Goal: Submit feedback/report problem

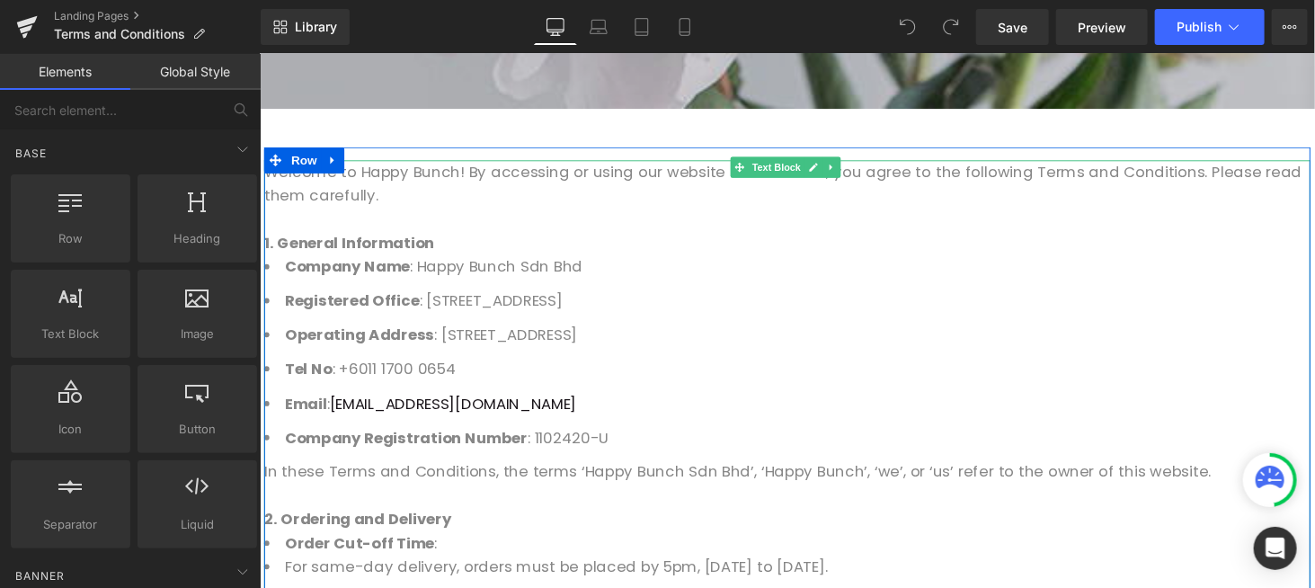
scroll to position [539, 0]
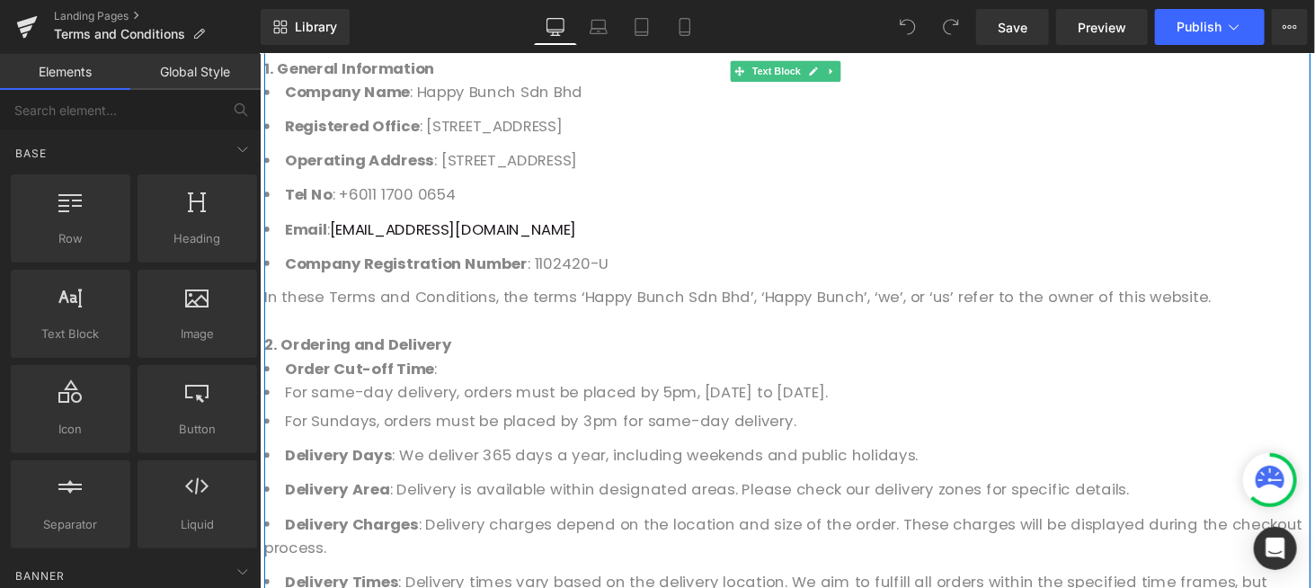
click at [588, 434] on li "For Sundays, orders must be placed by 3pm for same-day delivery." at bounding box center [802, 432] width 1078 height 24
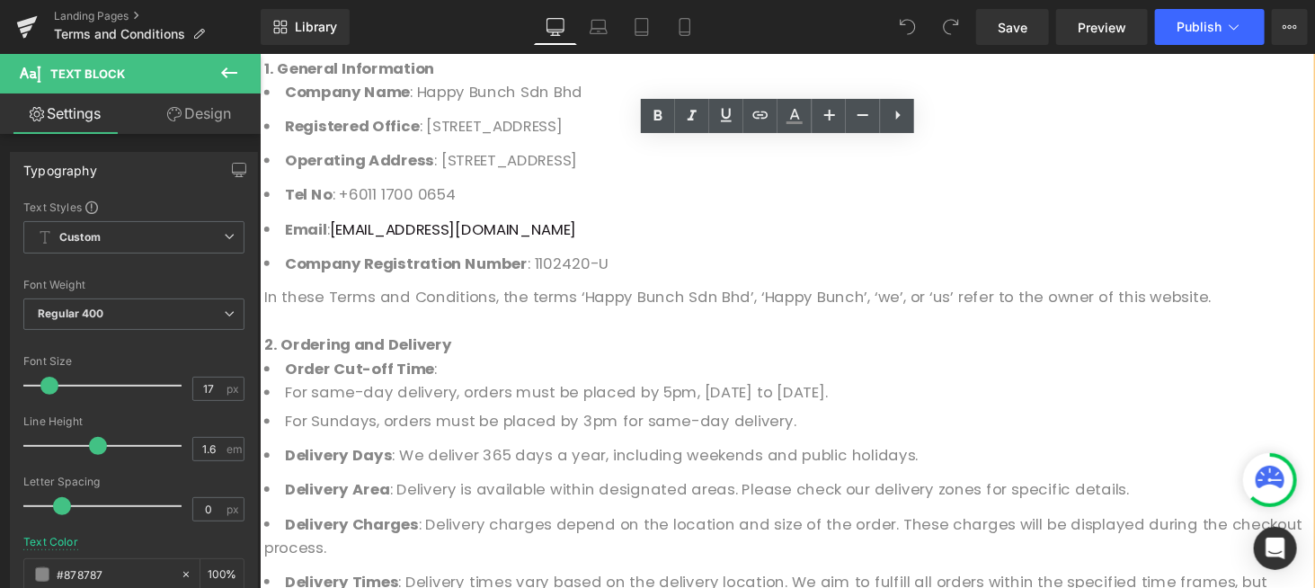
click at [586, 433] on li "For Sundays, orders must be placed by 3pm for same-day delivery." at bounding box center [802, 432] width 1078 height 24
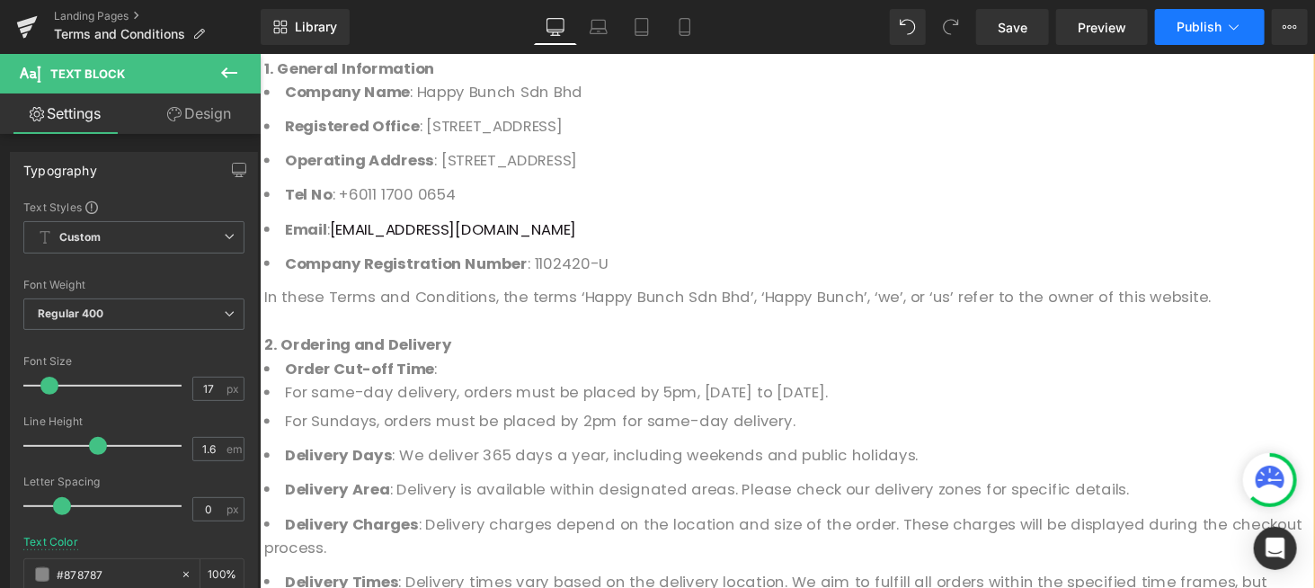
click at [1213, 37] on button "Publish" at bounding box center [1210, 27] width 110 height 36
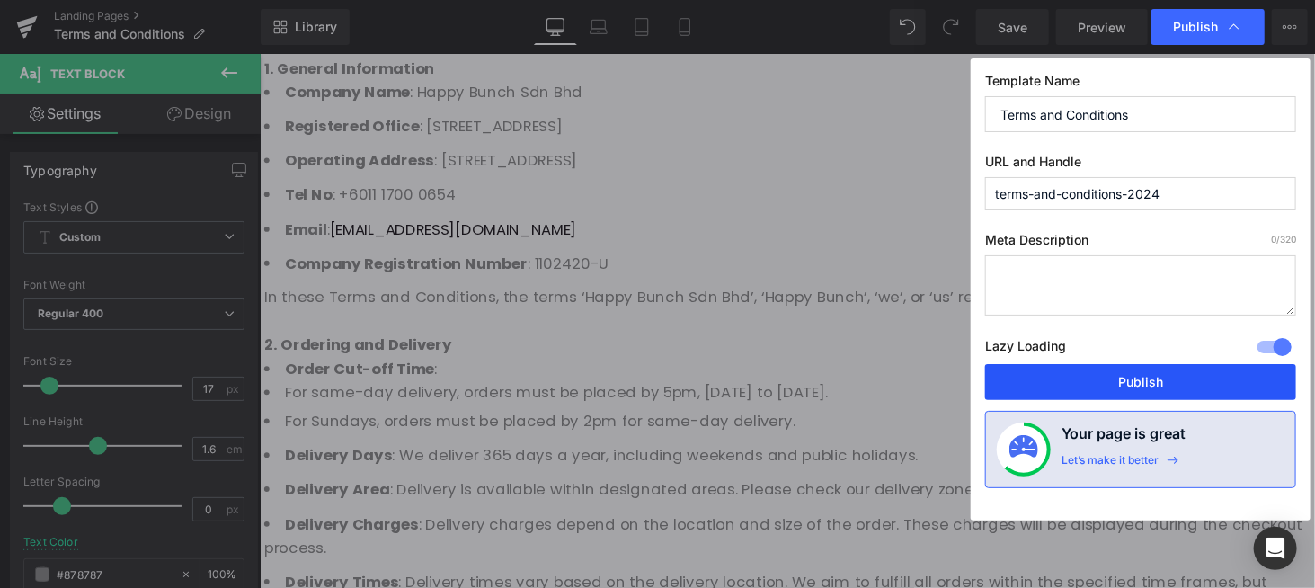
click at [1172, 379] on button "Publish" at bounding box center [1140, 382] width 311 height 36
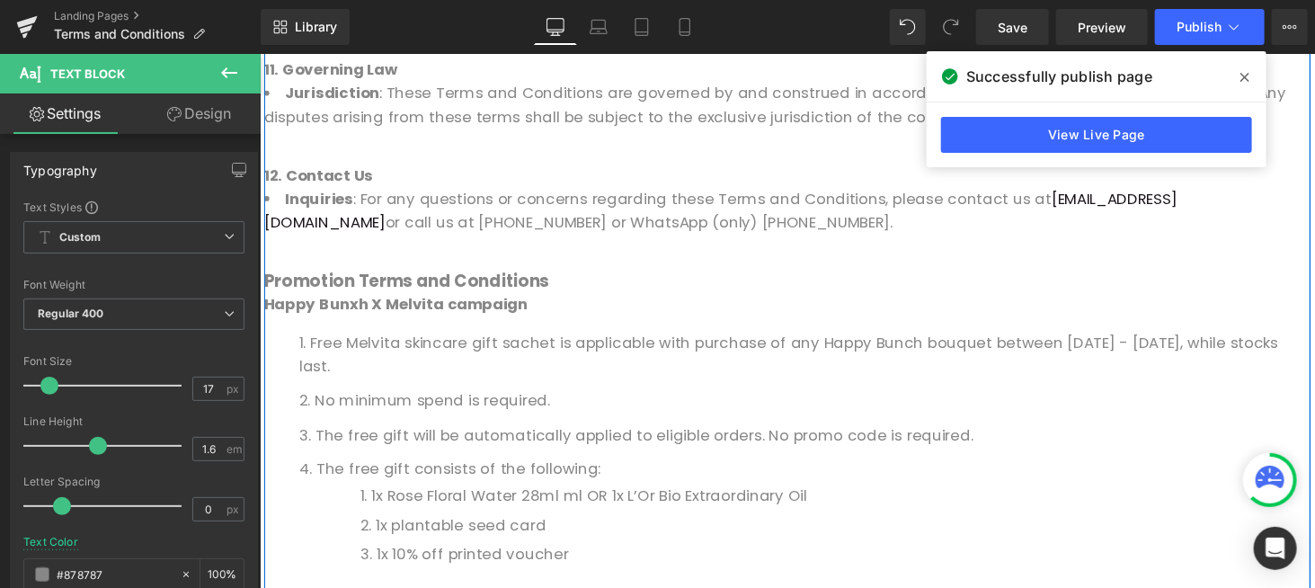
scroll to position [2337, 0]
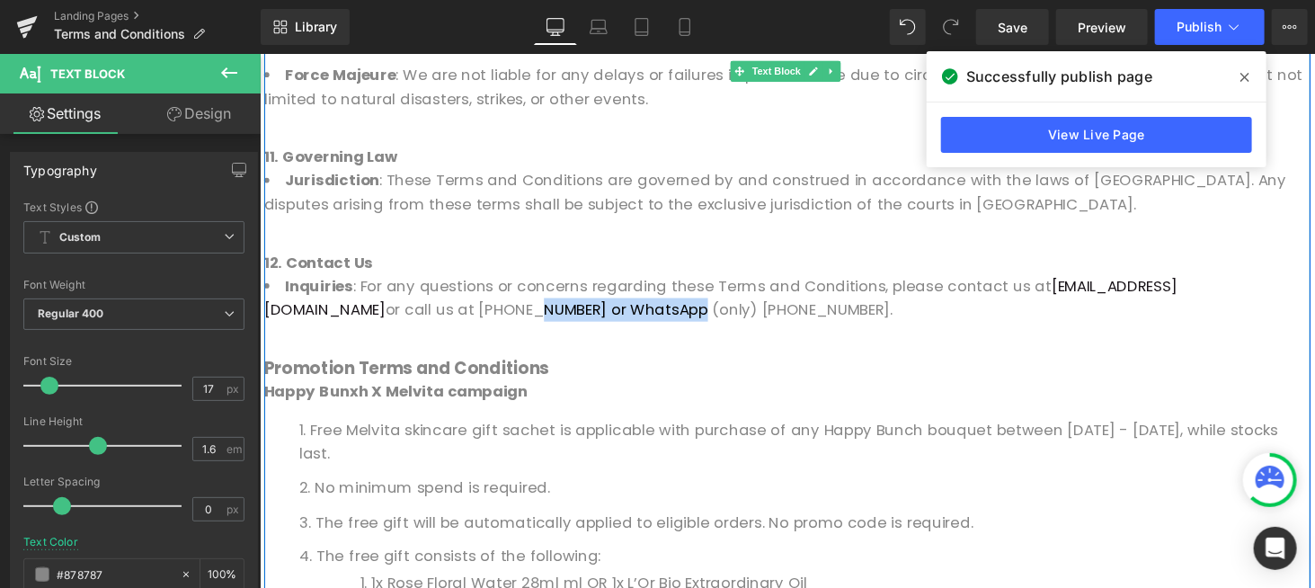
drag, startPoint x: 511, startPoint y: 300, endPoint x: 345, endPoint y: 288, distance: 166.7
click at [345, 288] on li "Inquiries : For any questions or concerns regarding these Terms and Conditions,…" at bounding box center [802, 304] width 1078 height 49
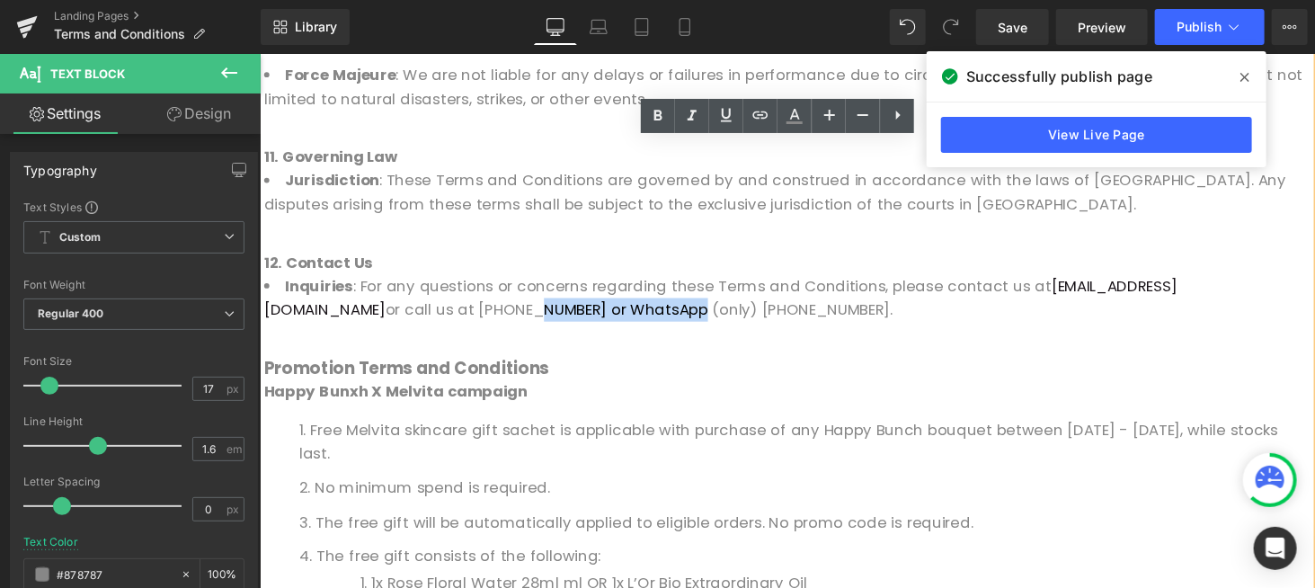
click at [419, 297] on li "Inquiries : For any questions or concerns regarding these Terms and Conditions,…" at bounding box center [802, 304] width 1078 height 49
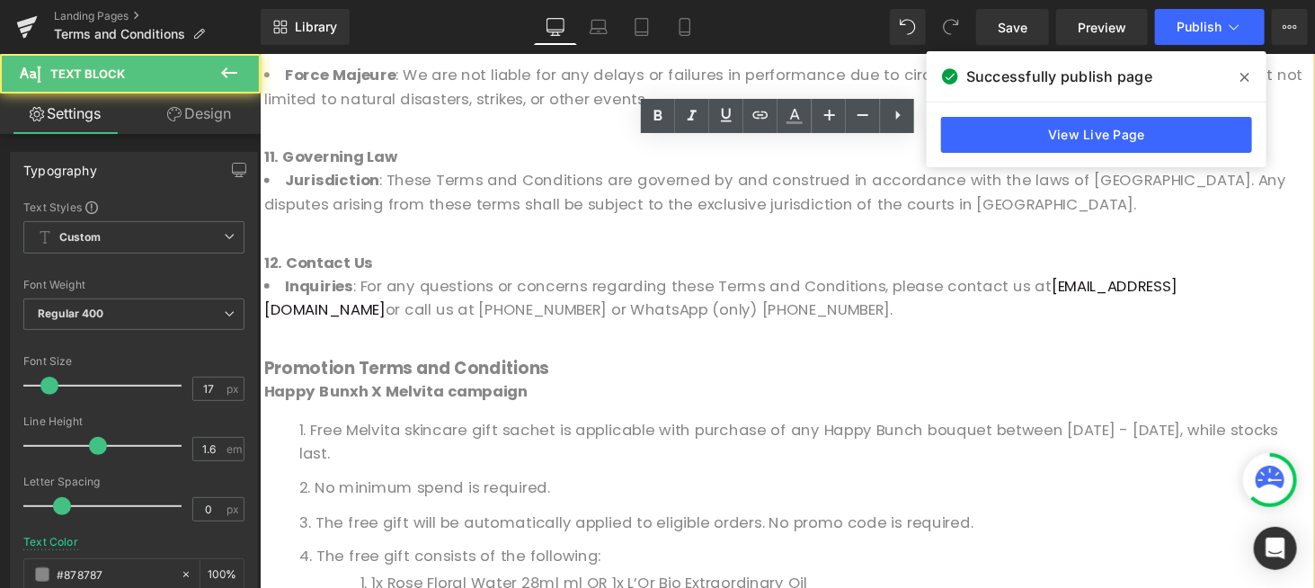
click at [547, 283] on li "Inquiries : For any questions or concerns regarding these Terms and Conditions,…" at bounding box center [802, 304] width 1078 height 49
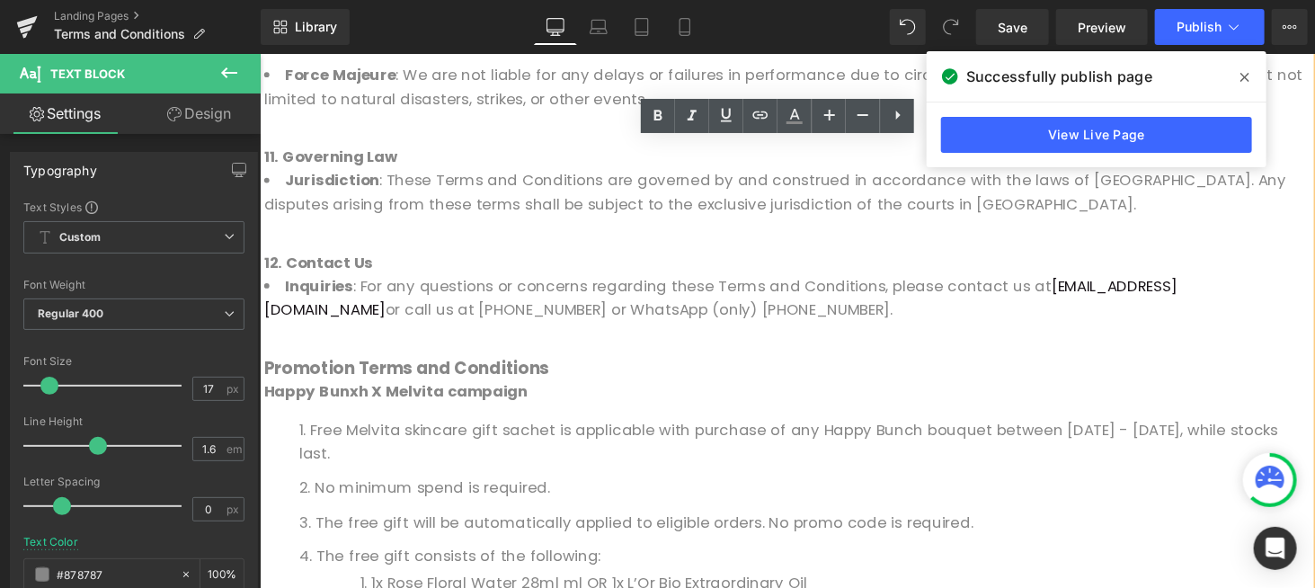
click at [1314, 280] on li "Inquiries : For any questions or concerns regarding these Terms and Conditions,…" at bounding box center [802, 304] width 1078 height 49
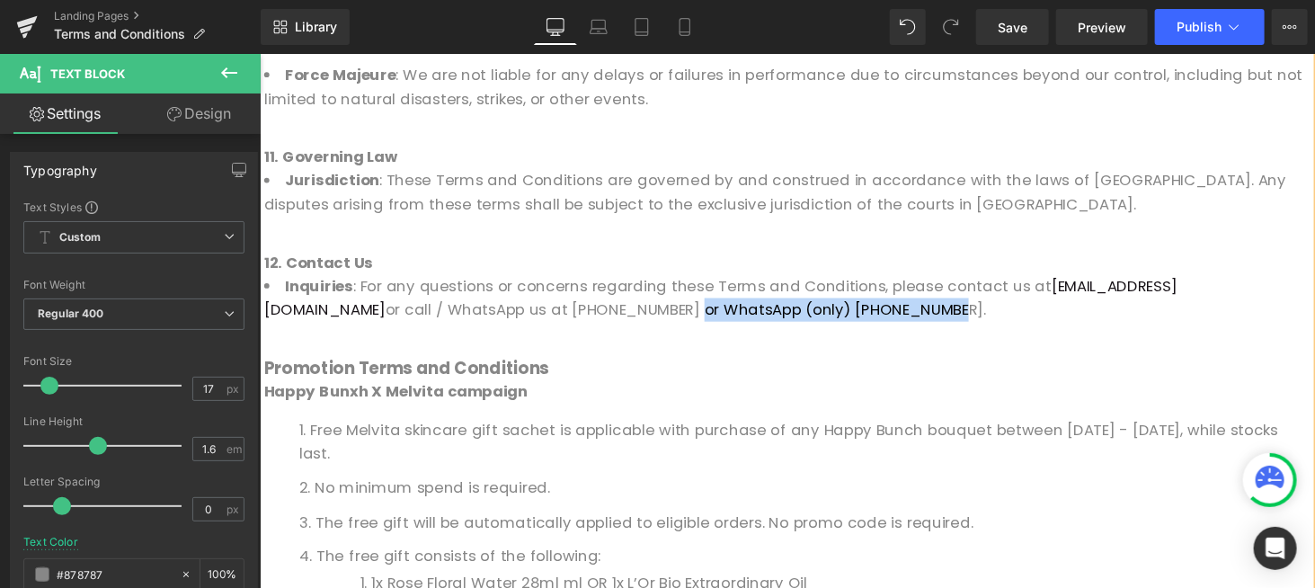
drag, startPoint x: 502, startPoint y: 290, endPoint x: 757, endPoint y: 285, distance: 254.4
click at [757, 285] on li "Inquiries : For any questions or concerns regarding these Terms and Conditions,…" at bounding box center [802, 304] width 1078 height 49
click at [693, 340] on div at bounding box center [802, 352] width 1078 height 24
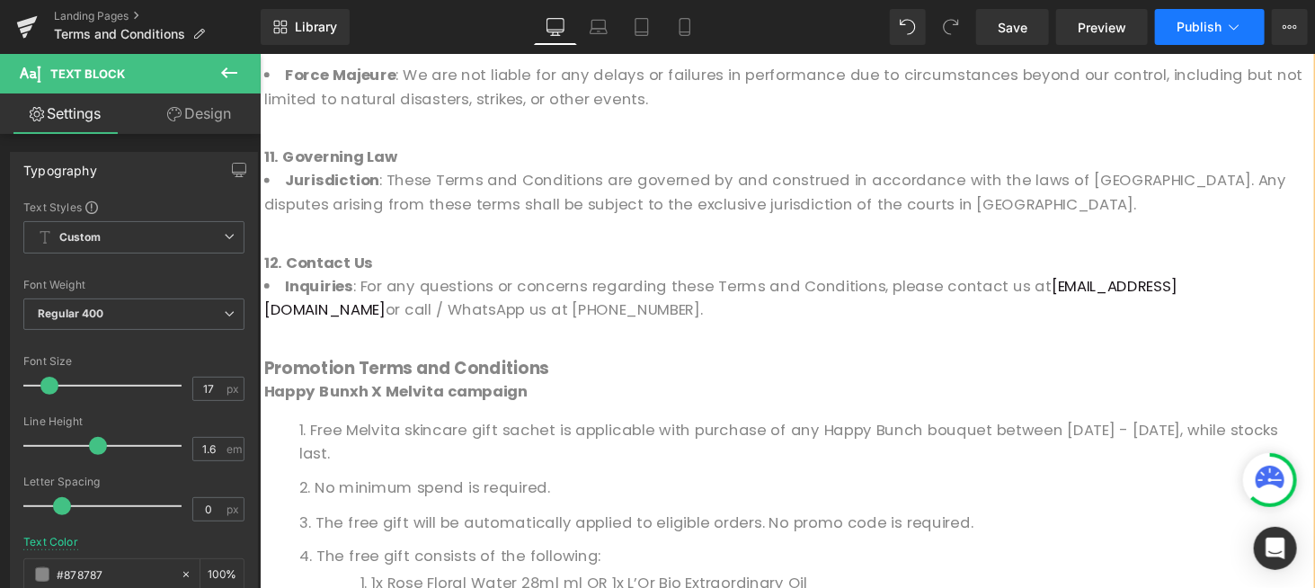
click at [1201, 38] on button "Publish" at bounding box center [1210, 27] width 110 height 36
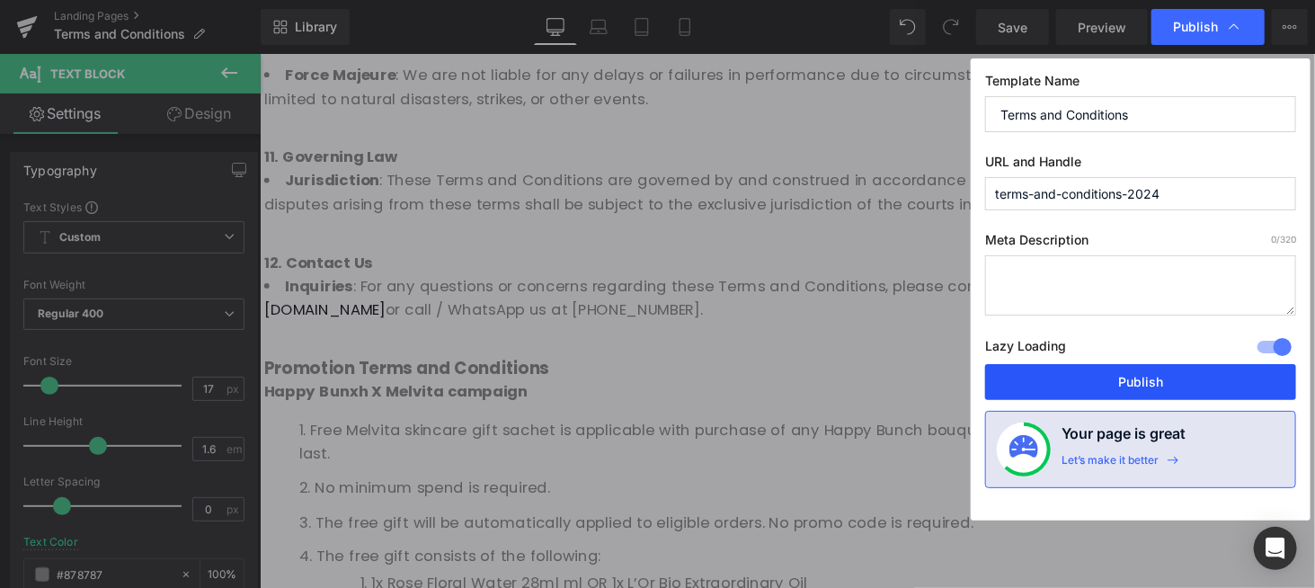
click at [1118, 386] on button "Publish" at bounding box center [1140, 382] width 311 height 36
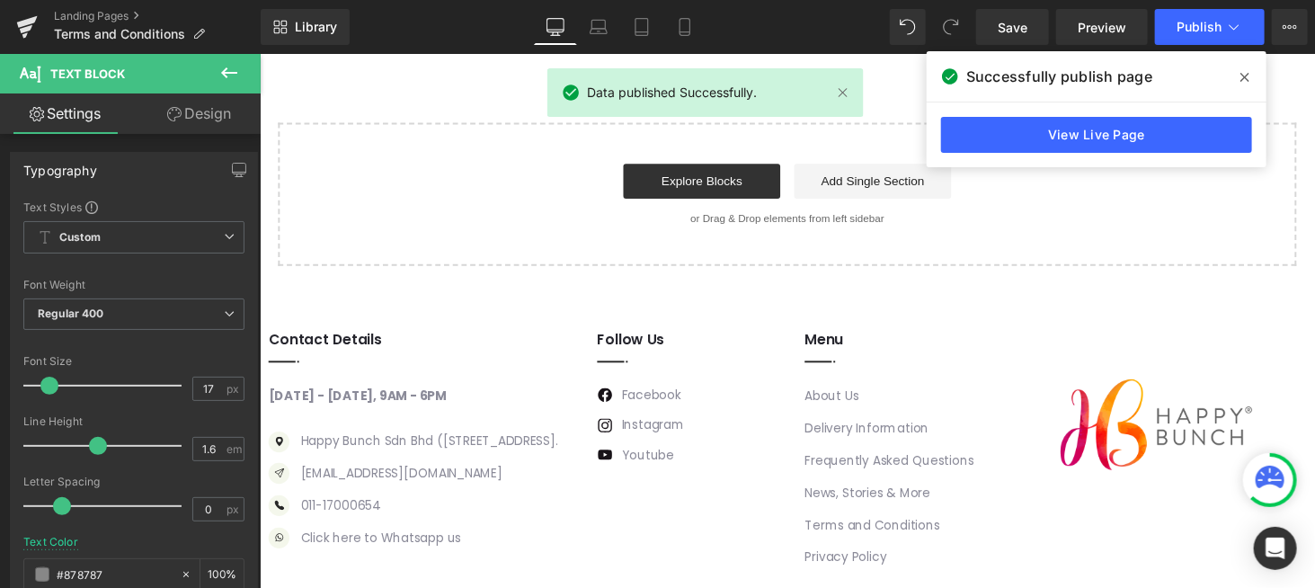
scroll to position [3077, 0]
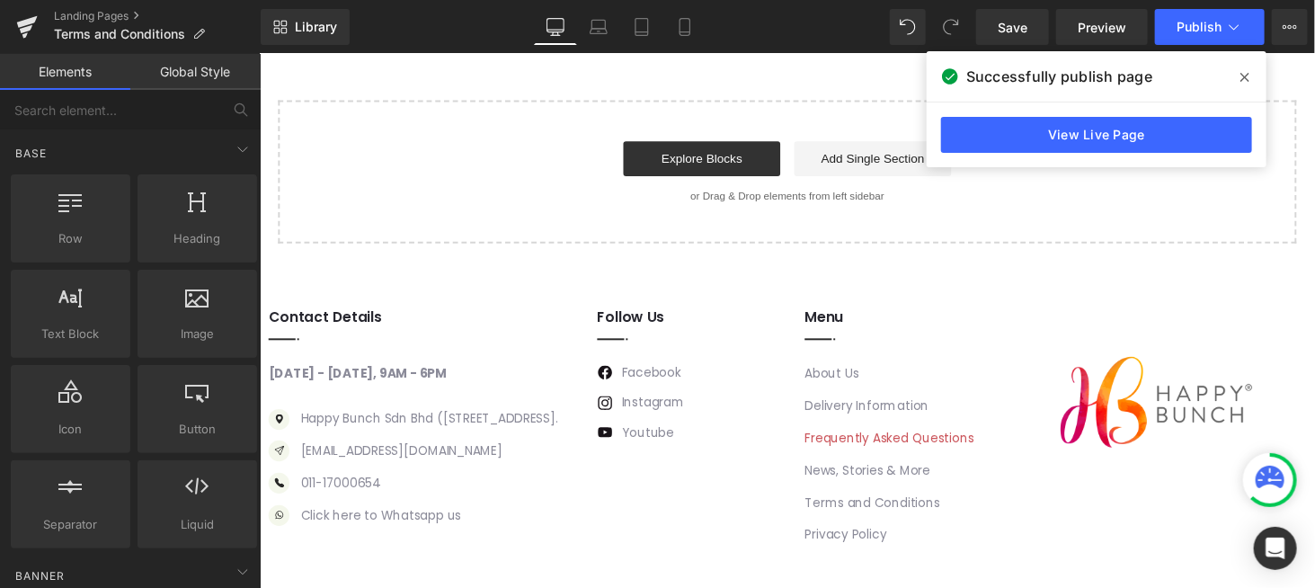
click at [857, 439] on link "Frequently Asked Questions" at bounding box center [908, 448] width 174 height 18
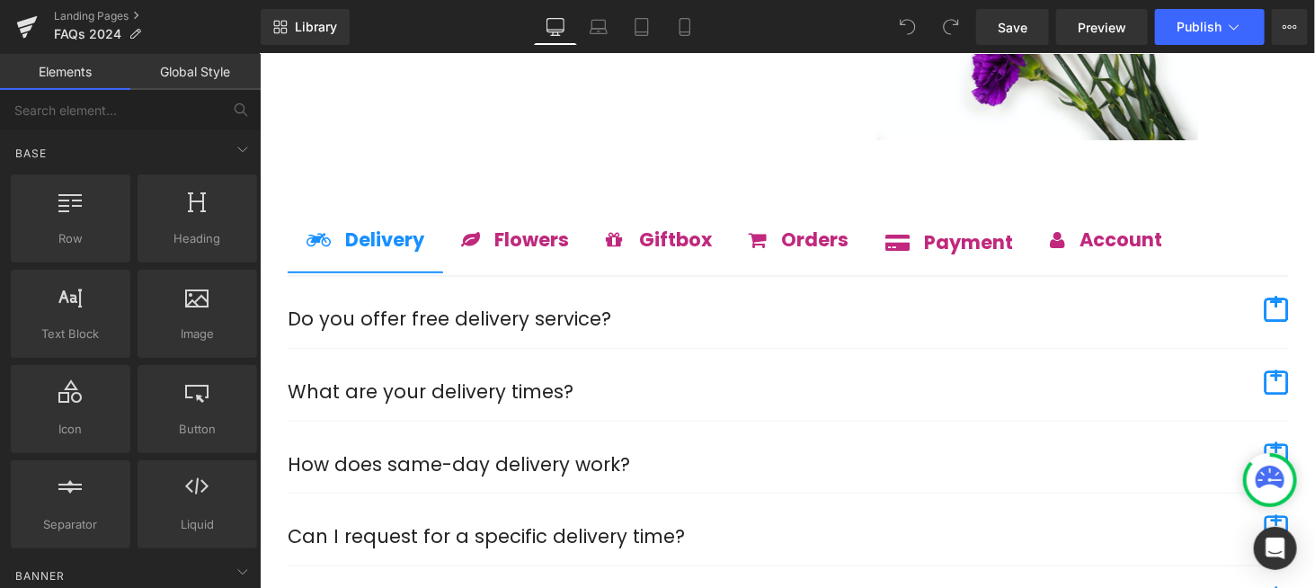
scroll to position [539, 0]
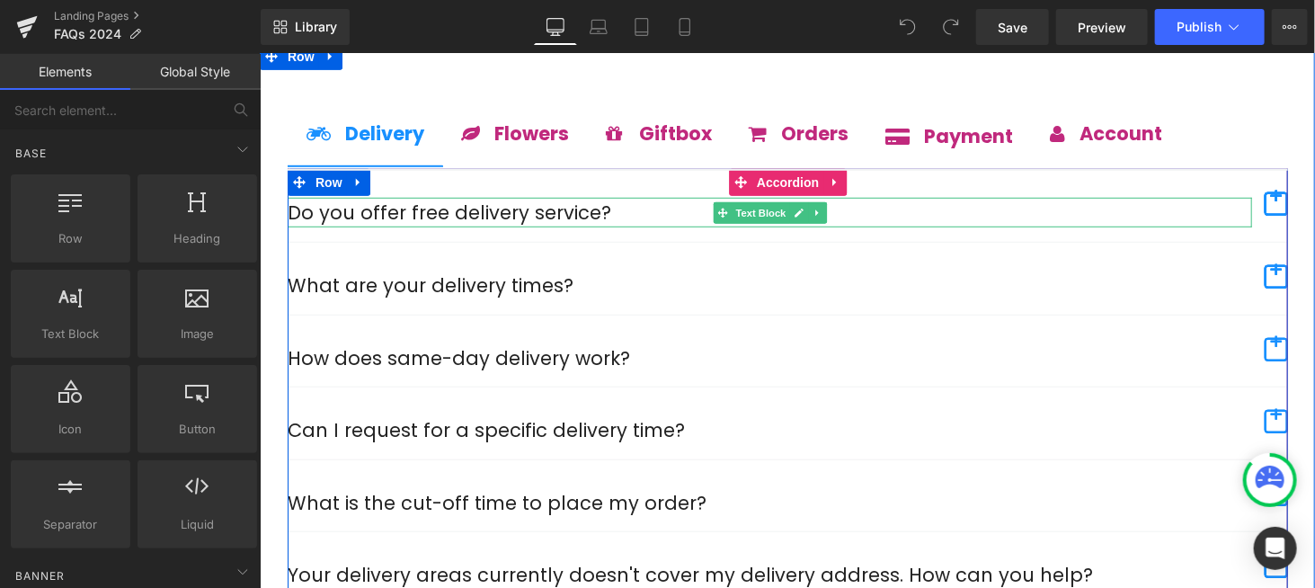
click at [480, 200] on p "Do you offer free delivery service?" at bounding box center [769, 212] width 964 height 31
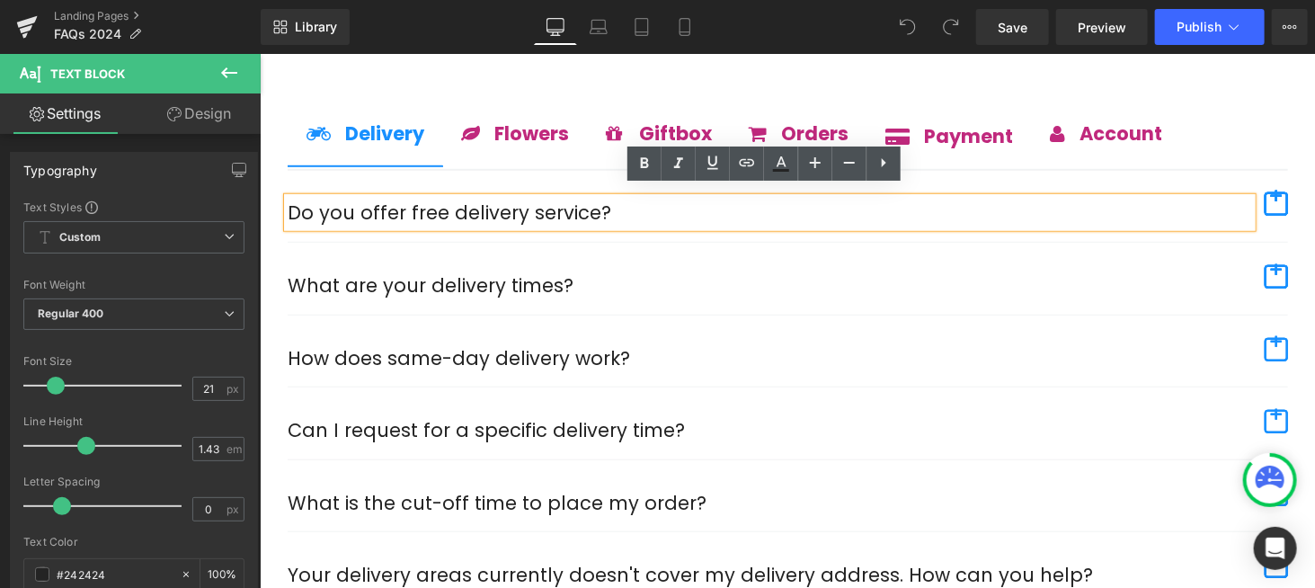
click at [476, 279] on p "What are your delivery times?" at bounding box center [769, 285] width 964 height 29
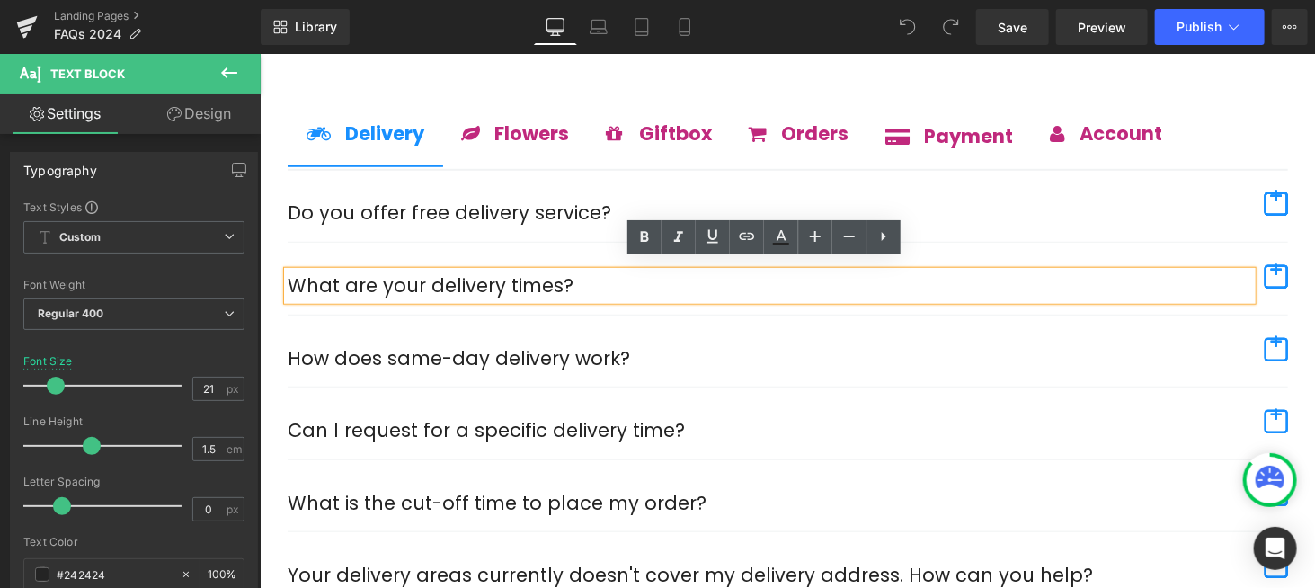
click at [1274, 264] on span "button" at bounding box center [1275, 275] width 23 height 23
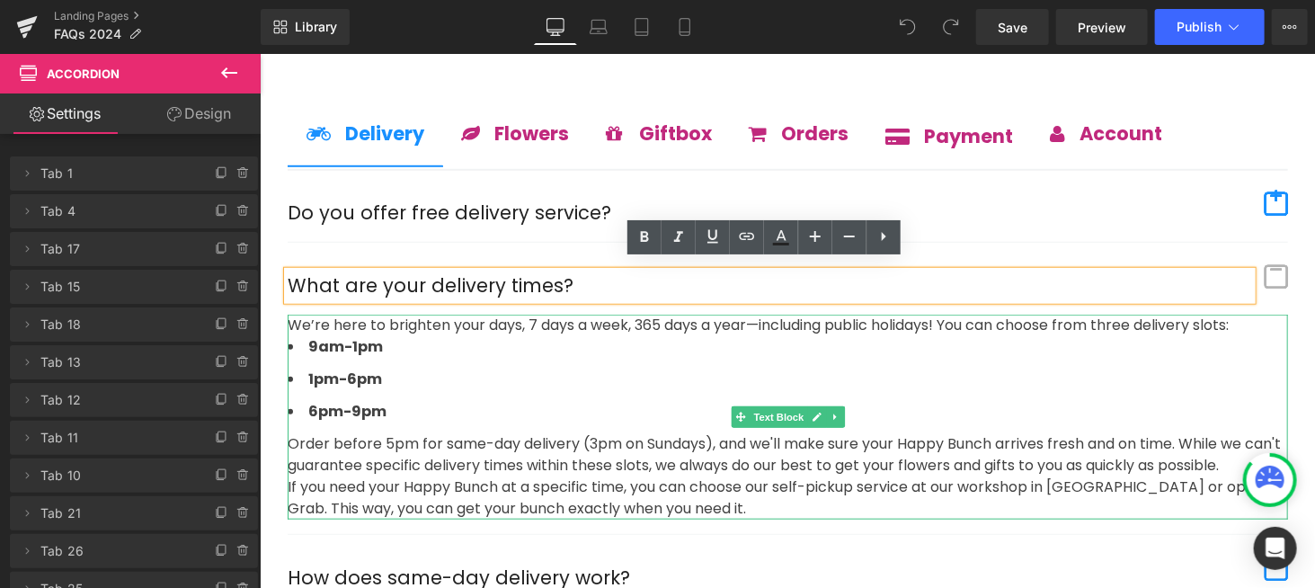
click at [589, 434] on p "Order before 5pm for same-day delivery (3pm on Sundays), and we'll make sure yo…" at bounding box center [787, 453] width 1000 height 43
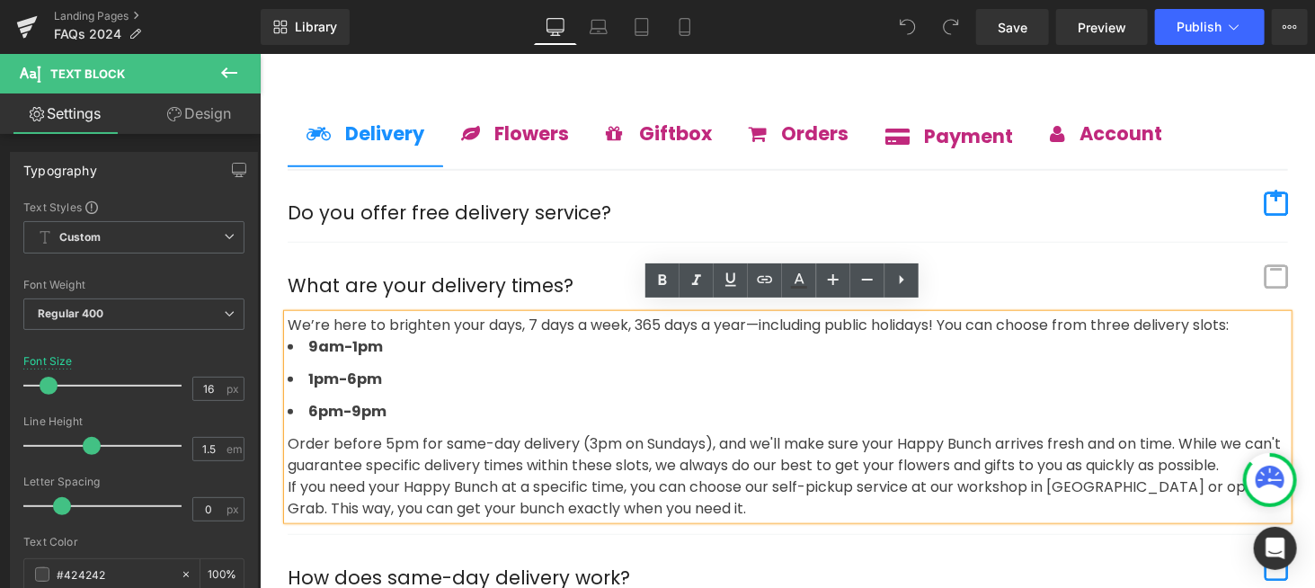
click at [592, 432] on p "Order before 5pm for same-day delivery (3pm on Sundays), and we'll make sure yo…" at bounding box center [787, 453] width 1000 height 43
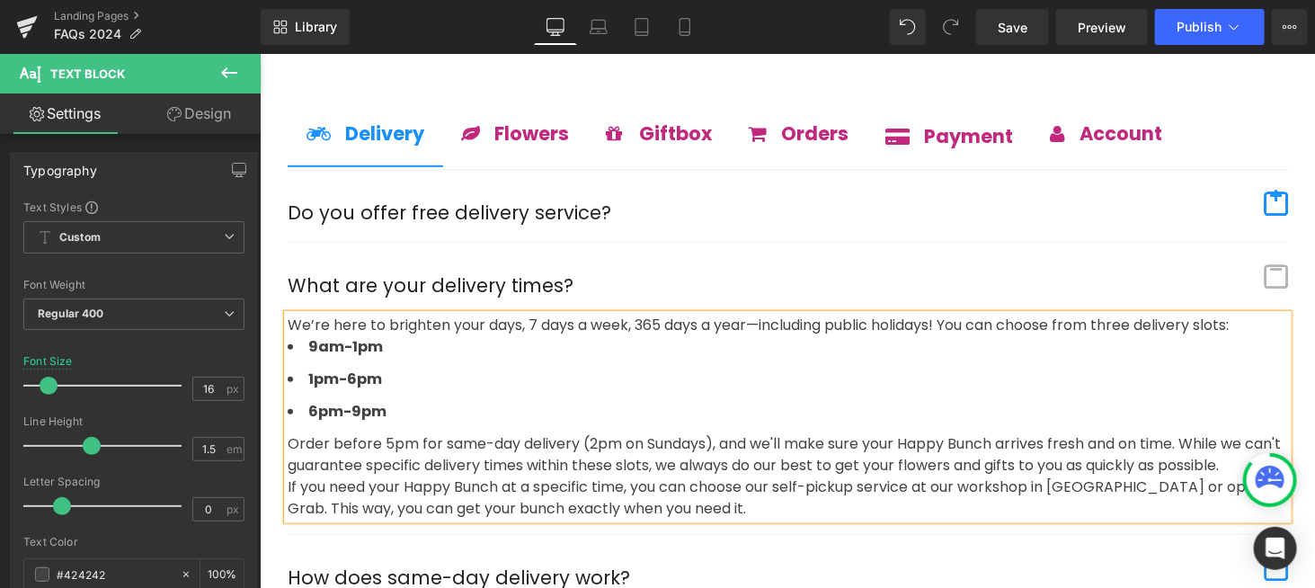
click at [628, 475] on p "If you need your Happy Bunch at a specific time, you can choose our self-pickup…" at bounding box center [787, 496] width 1000 height 43
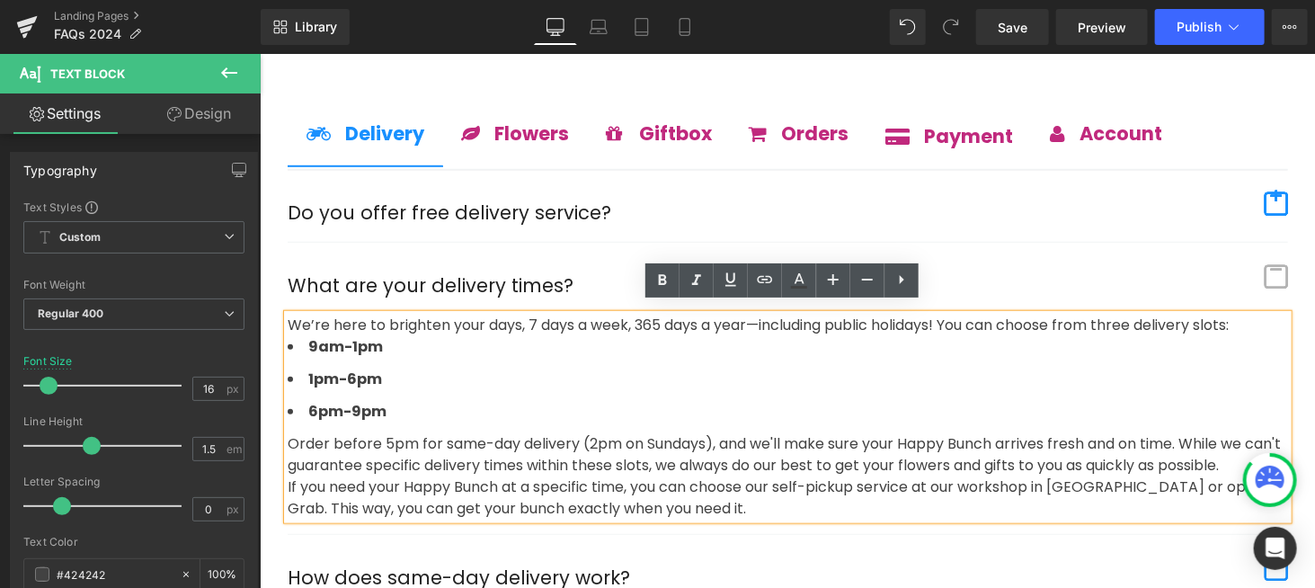
scroll to position [449, 0]
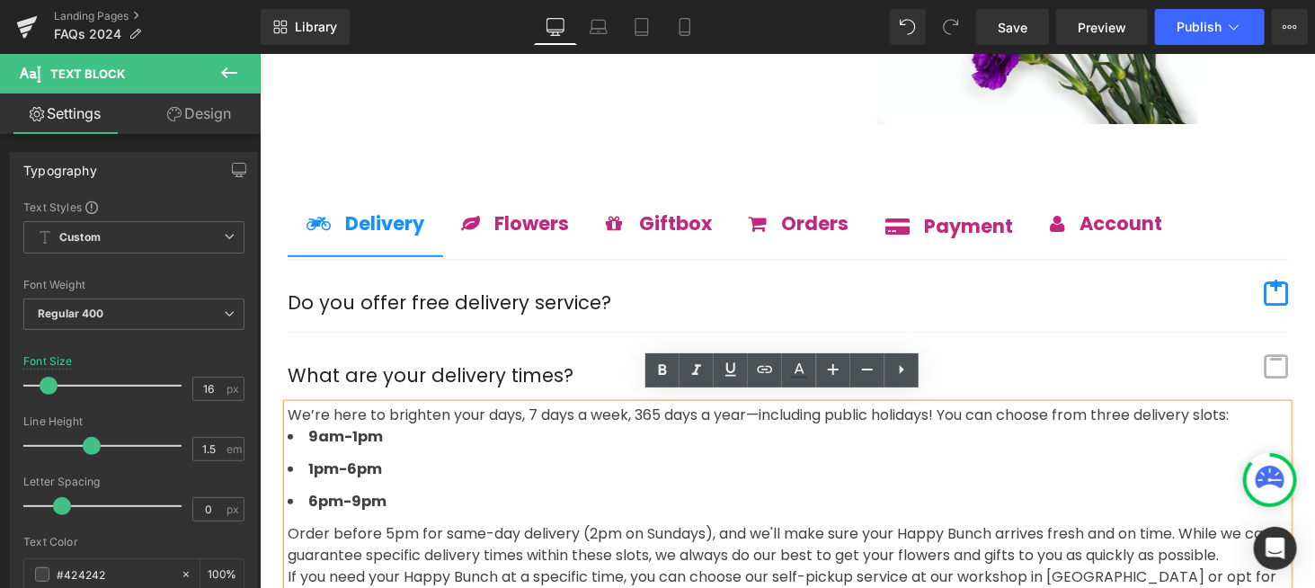
click at [1272, 289] on span "button" at bounding box center [1275, 292] width 23 height 23
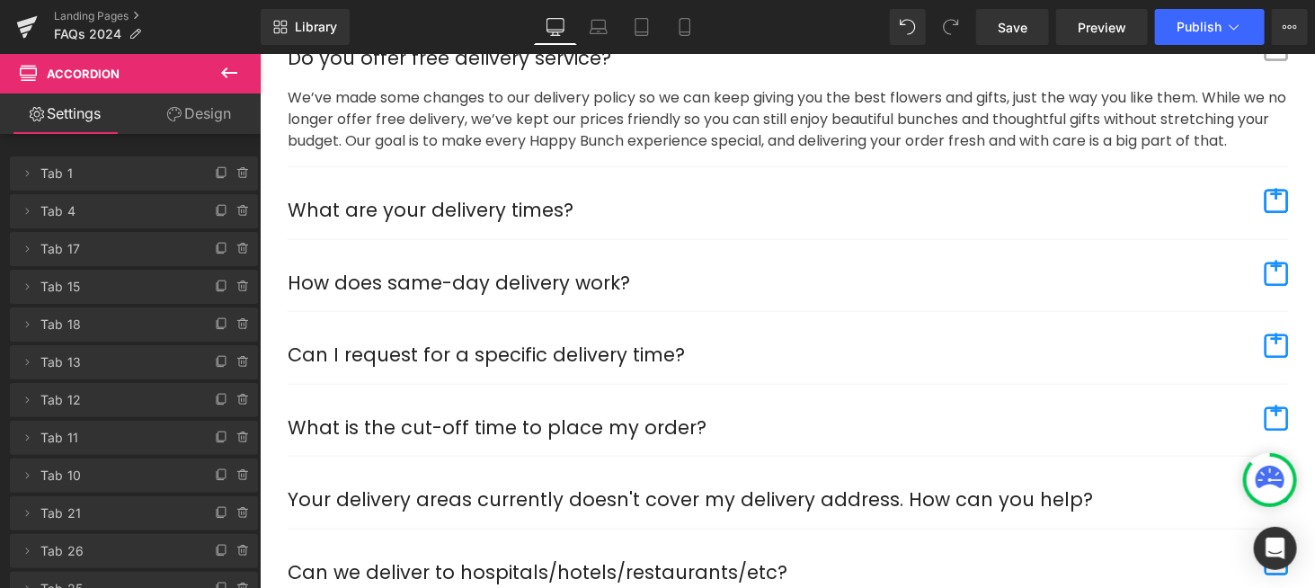
scroll to position [719, 0]
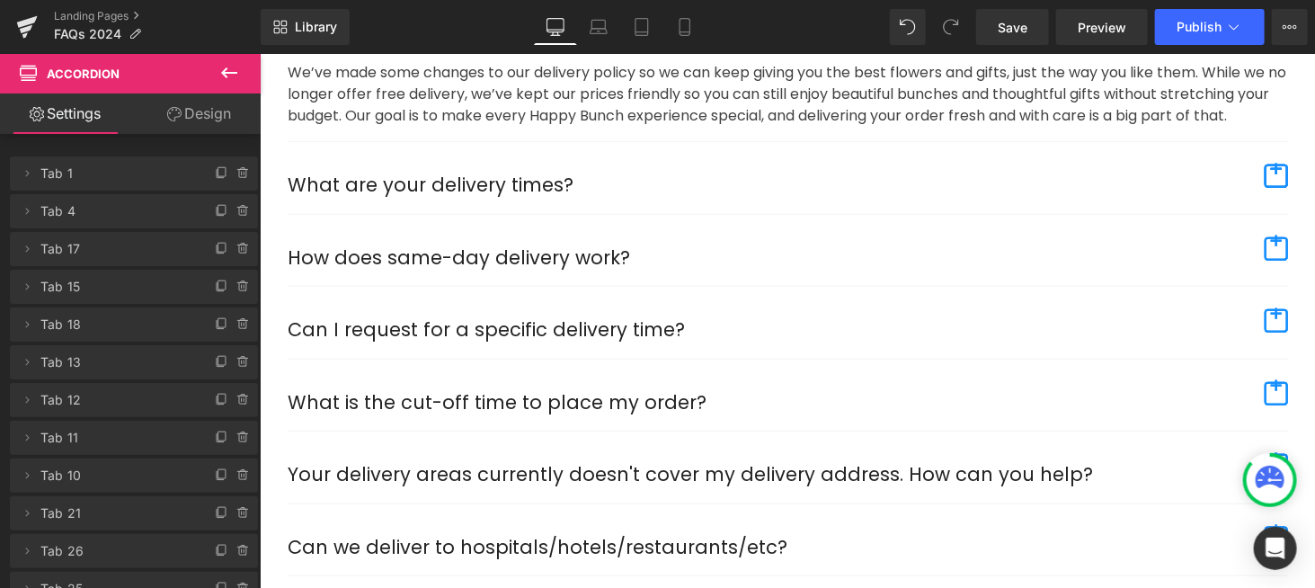
click at [1276, 236] on span "button" at bounding box center [1275, 247] width 23 height 23
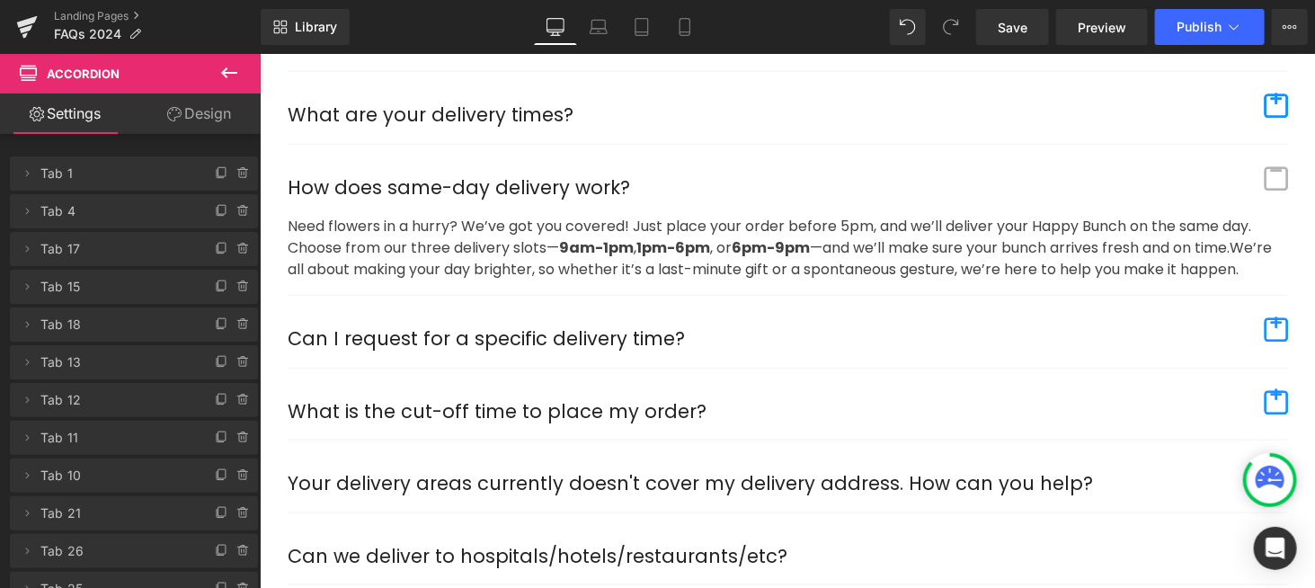
scroll to position [730, 0]
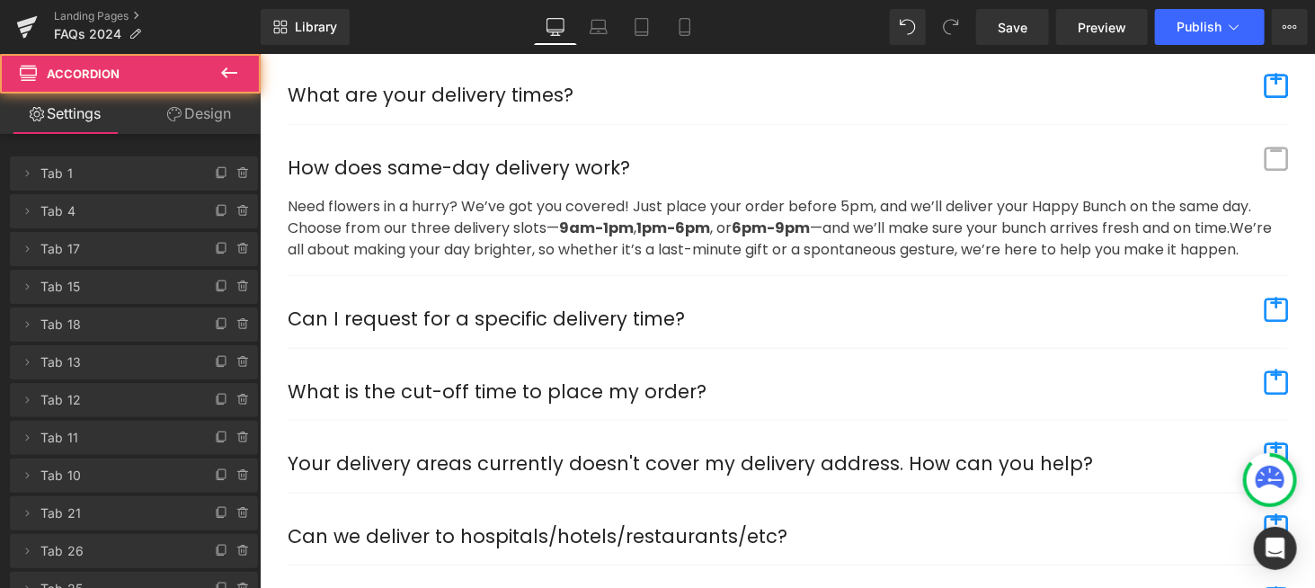
click at [1274, 297] on span "button" at bounding box center [1275, 308] width 23 height 23
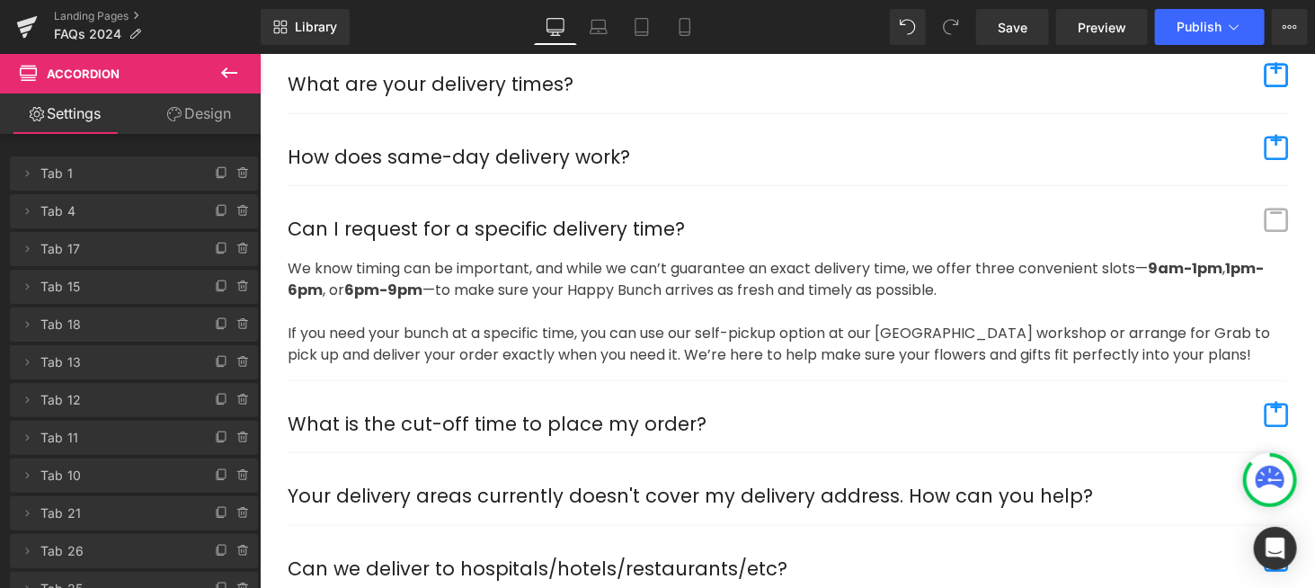
scroll to position [830, 0]
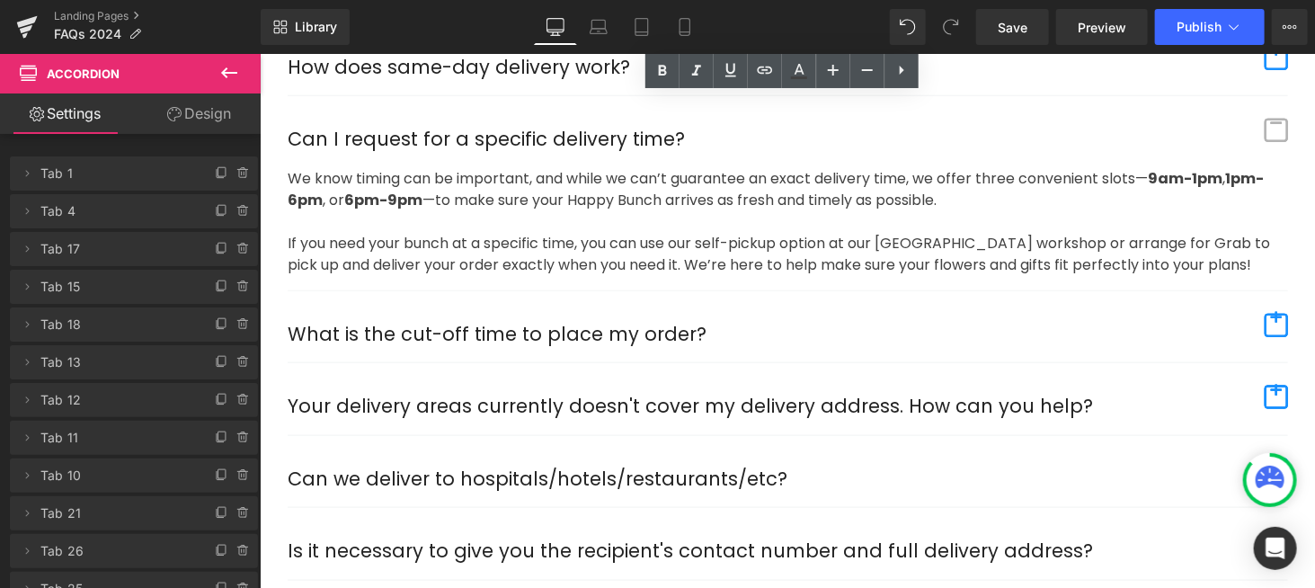
click at [1265, 315] on span "button" at bounding box center [1275, 324] width 23 height 23
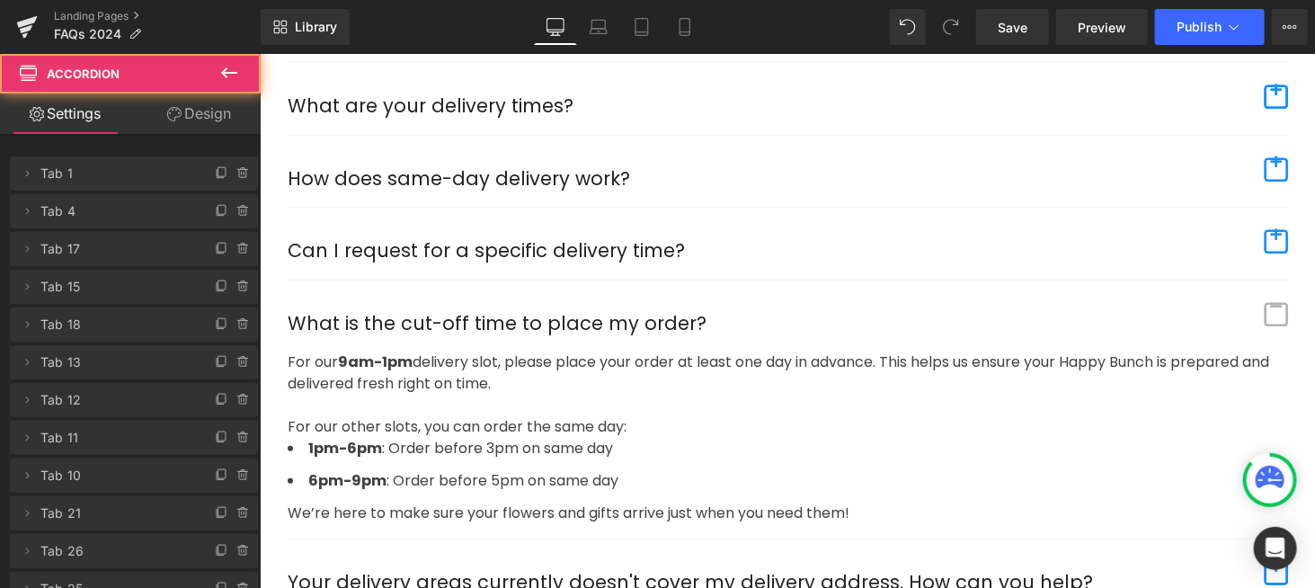
scroll to position [708, 0]
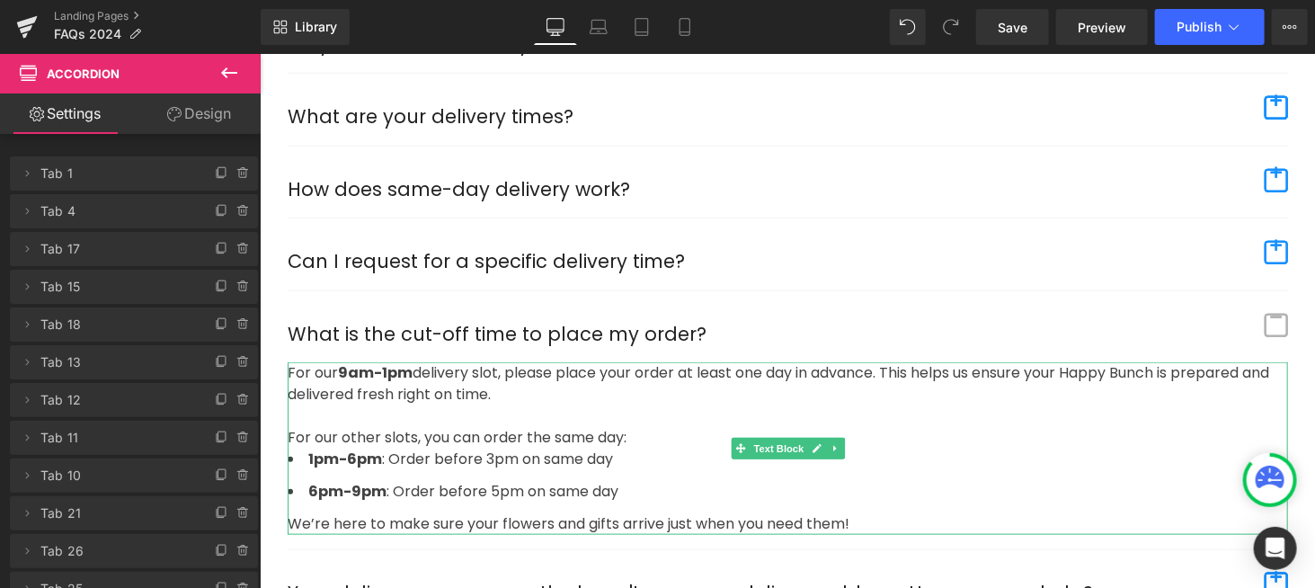
click at [486, 448] on li "1pm-6pm : Order before 3pm on same day" at bounding box center [787, 459] width 1000 height 22
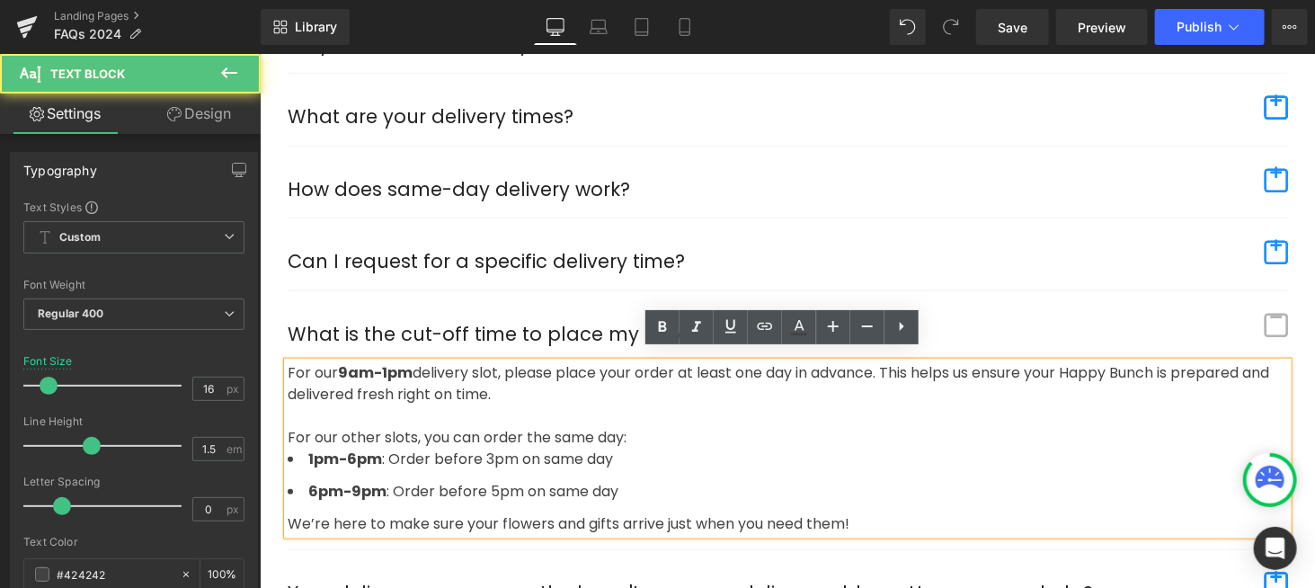
click at [481, 448] on li "1pm-6pm : Order before 3pm on same day" at bounding box center [787, 459] width 1000 height 22
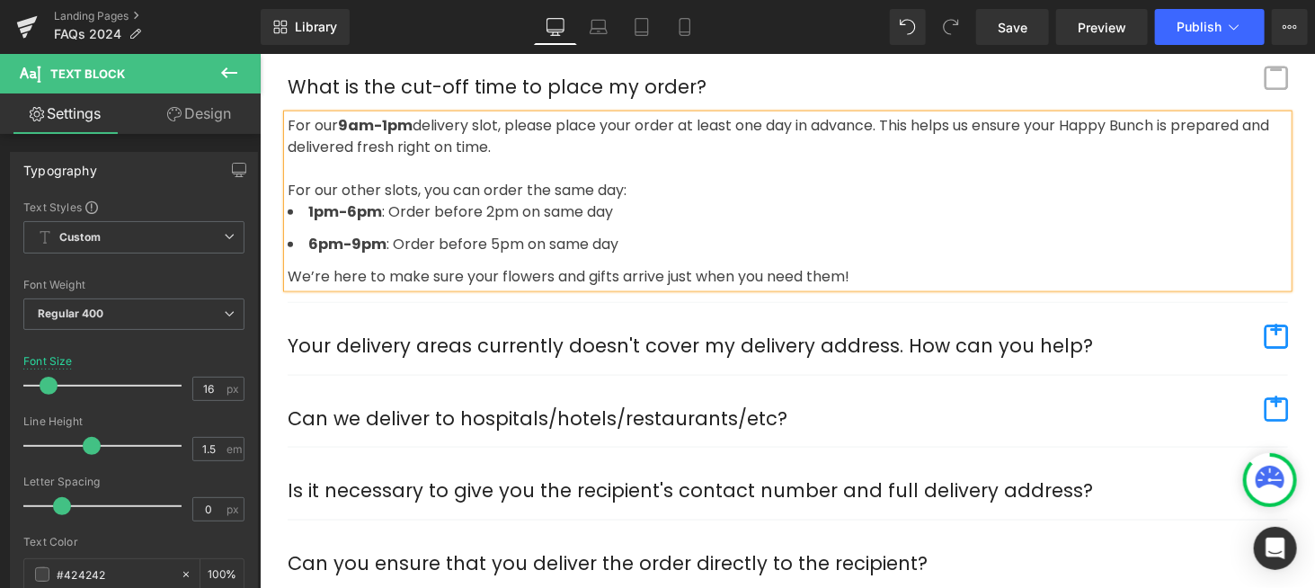
scroll to position [978, 0]
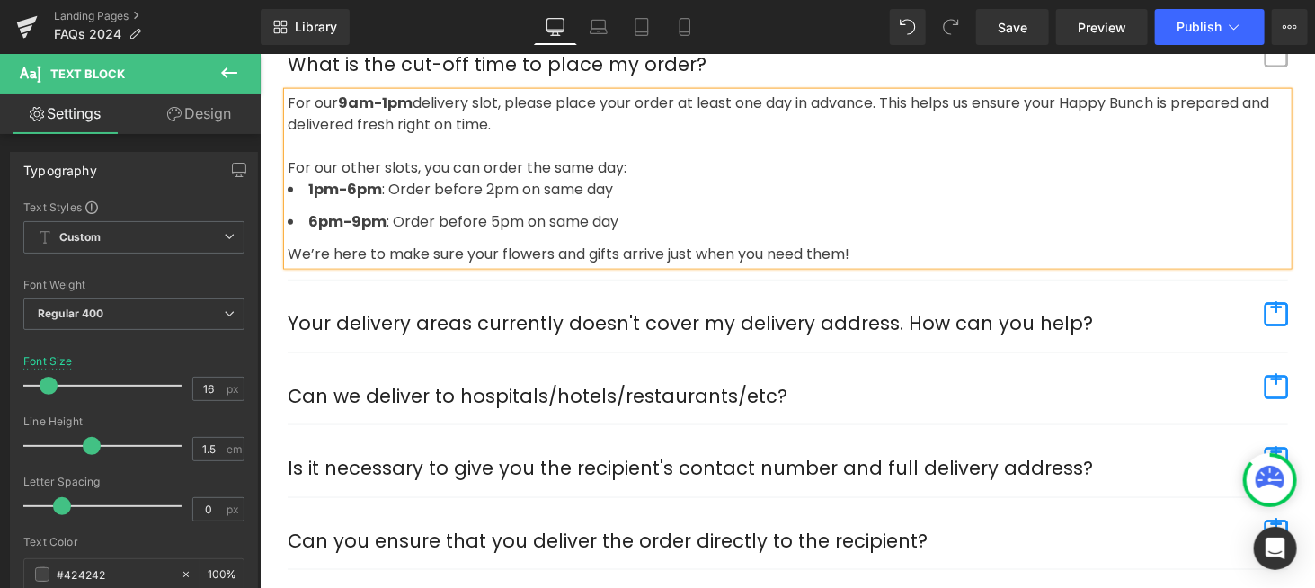
click at [1276, 303] on span "button" at bounding box center [1275, 313] width 23 height 23
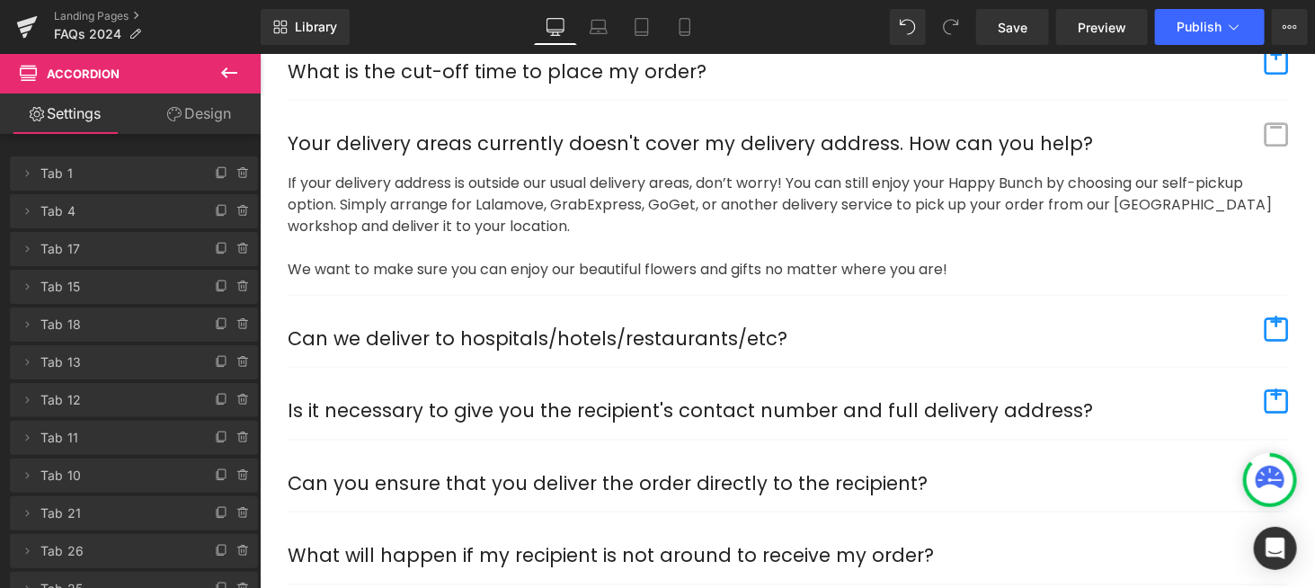
click at [1265, 317] on span "button" at bounding box center [1275, 328] width 23 height 23
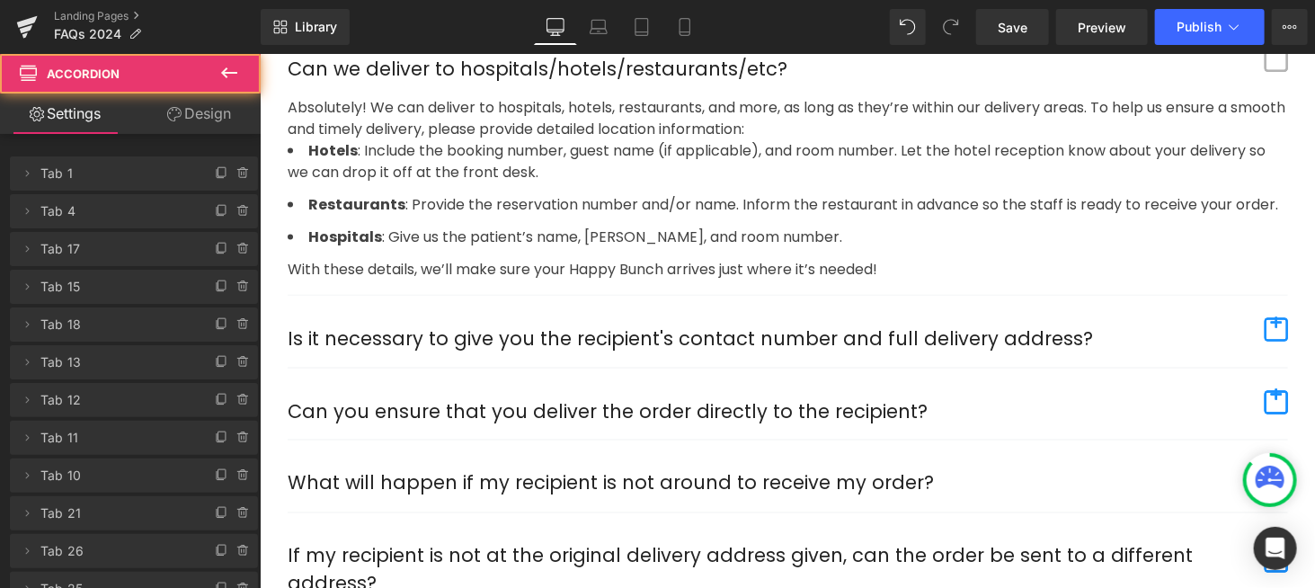
click at [1265, 317] on span "button" at bounding box center [1275, 328] width 23 height 23
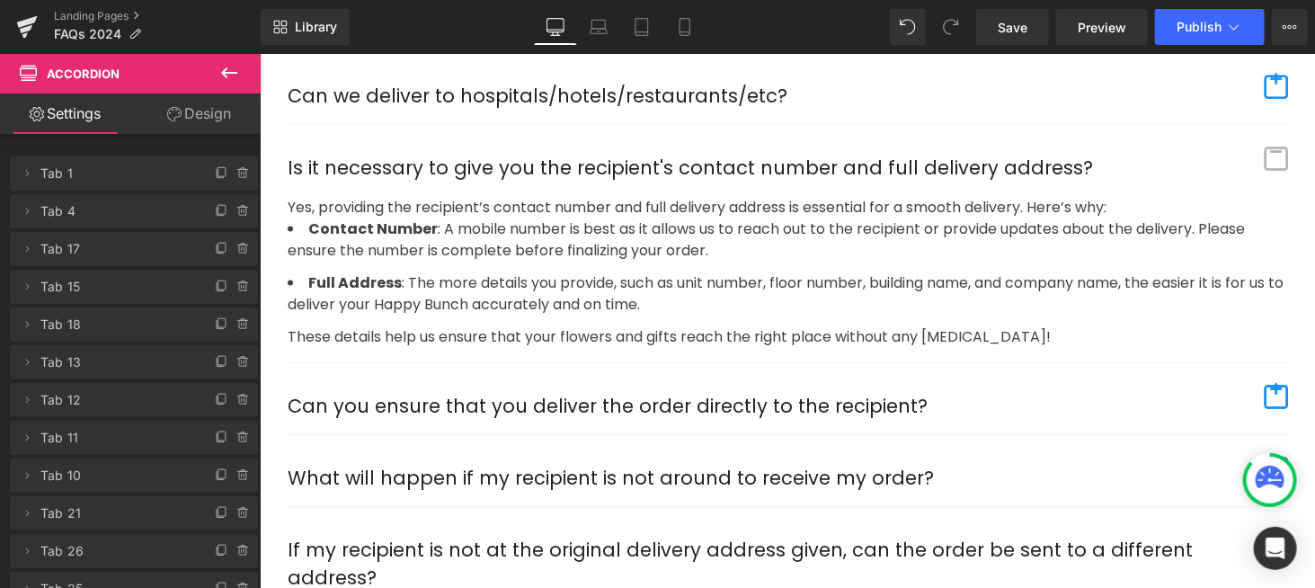
scroll to position [1190, 0]
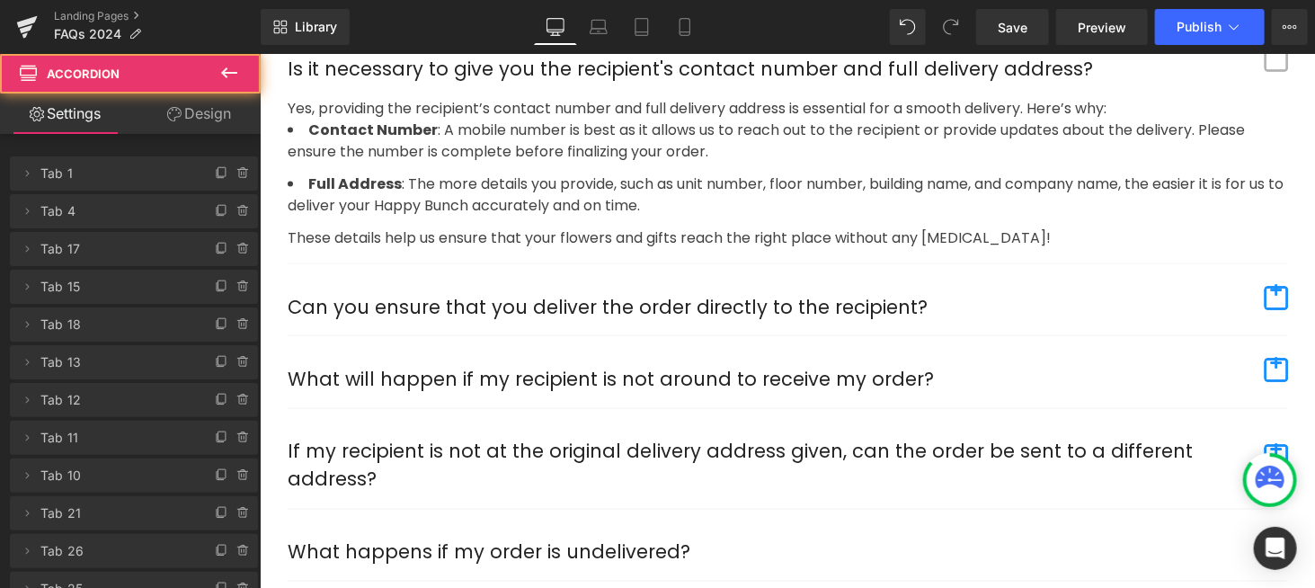
click at [1275, 286] on span "button" at bounding box center [1275, 297] width 23 height 23
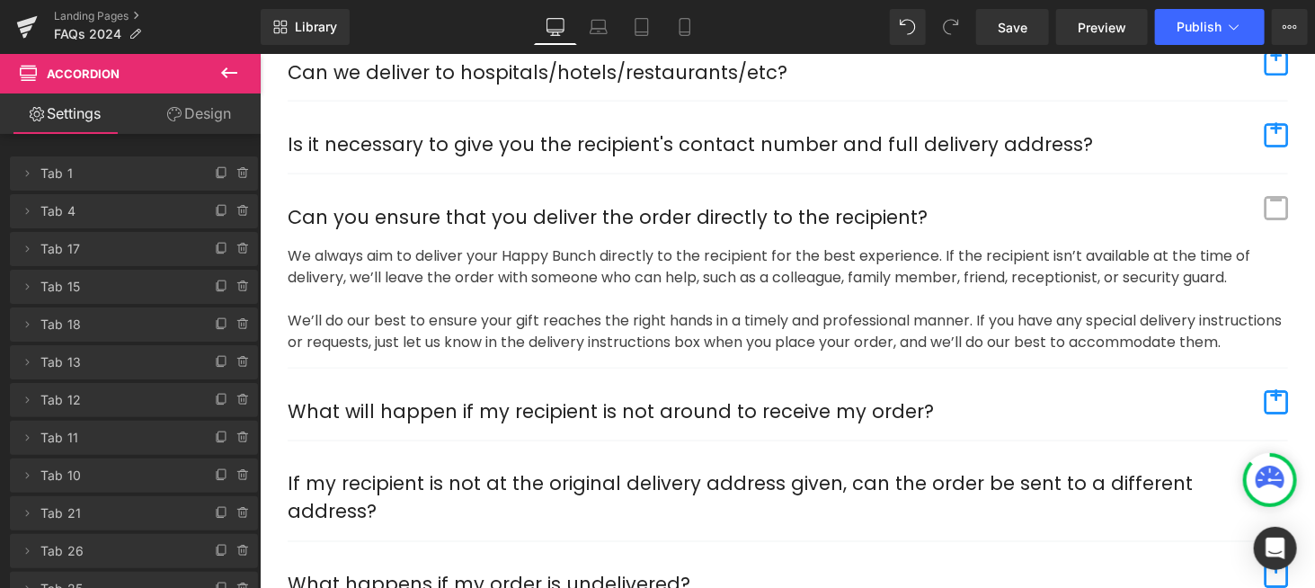
click at [1266, 404] on span "button" at bounding box center [1275, 401] width 23 height 23
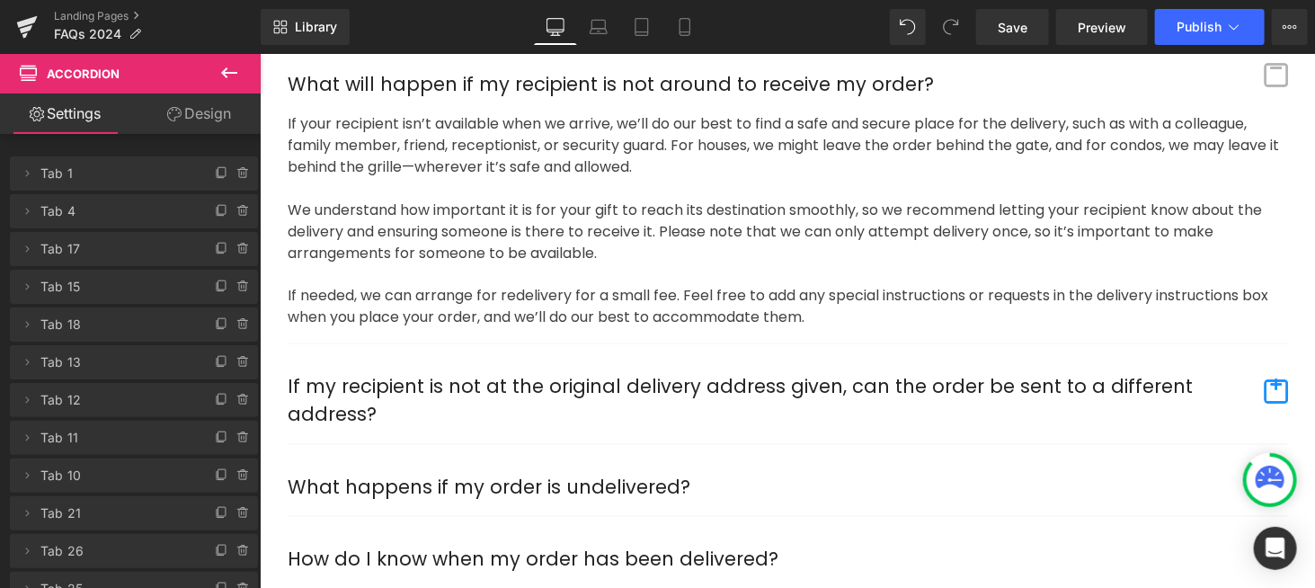
scroll to position [1330, 0]
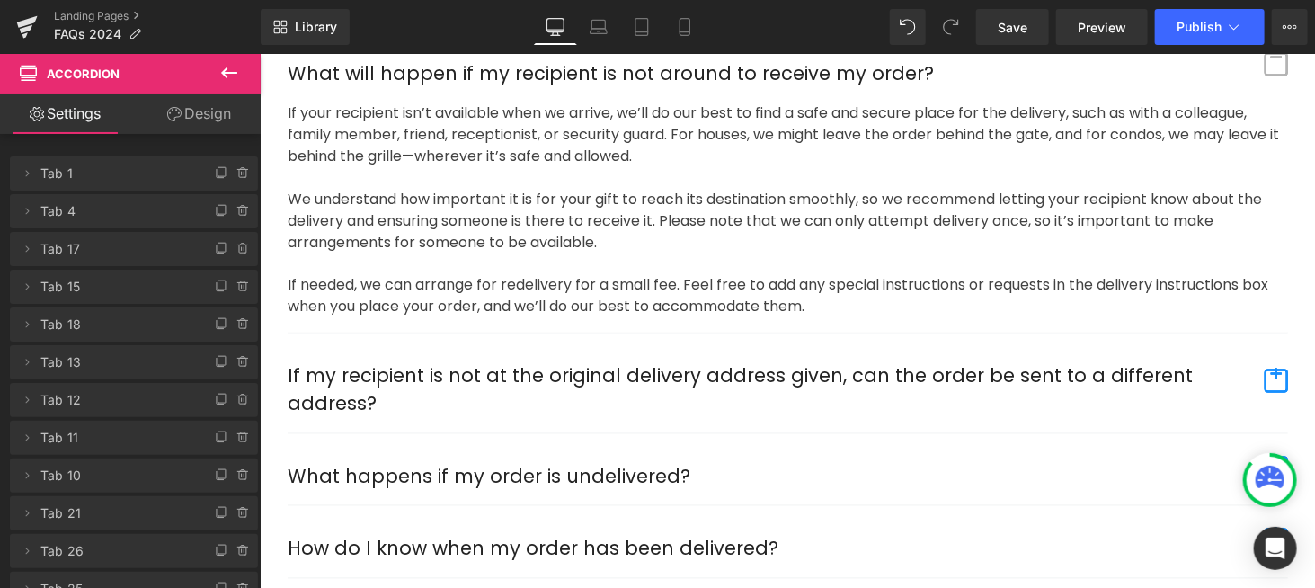
click at [1265, 368] on span "button" at bounding box center [1275, 379] width 23 height 23
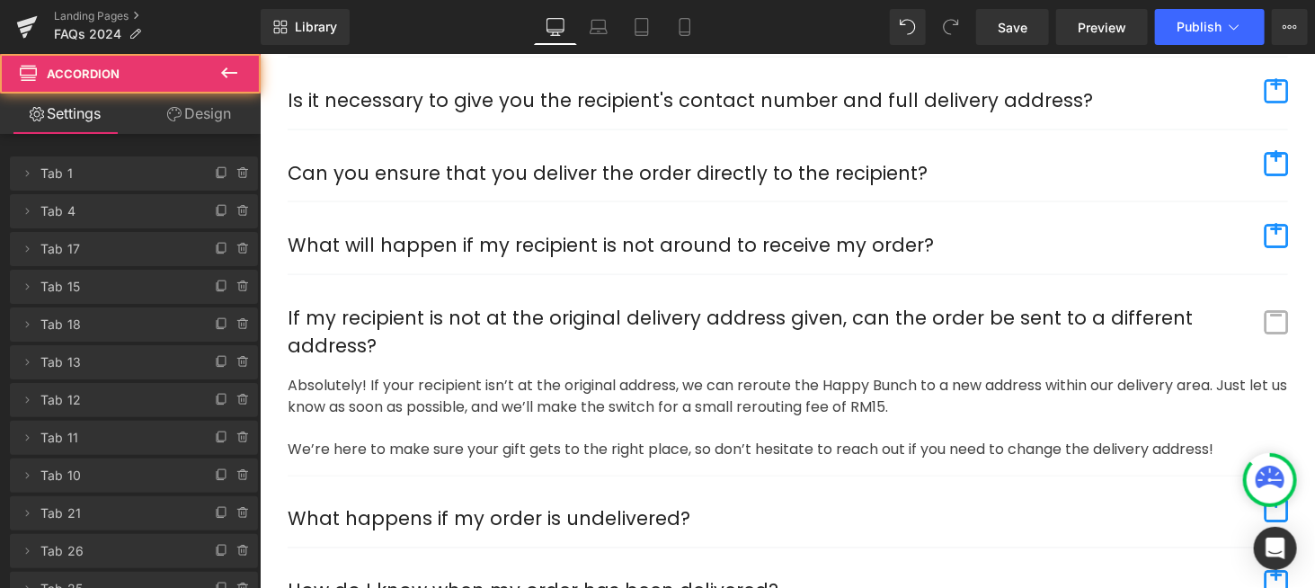
scroll to position [1280, 0]
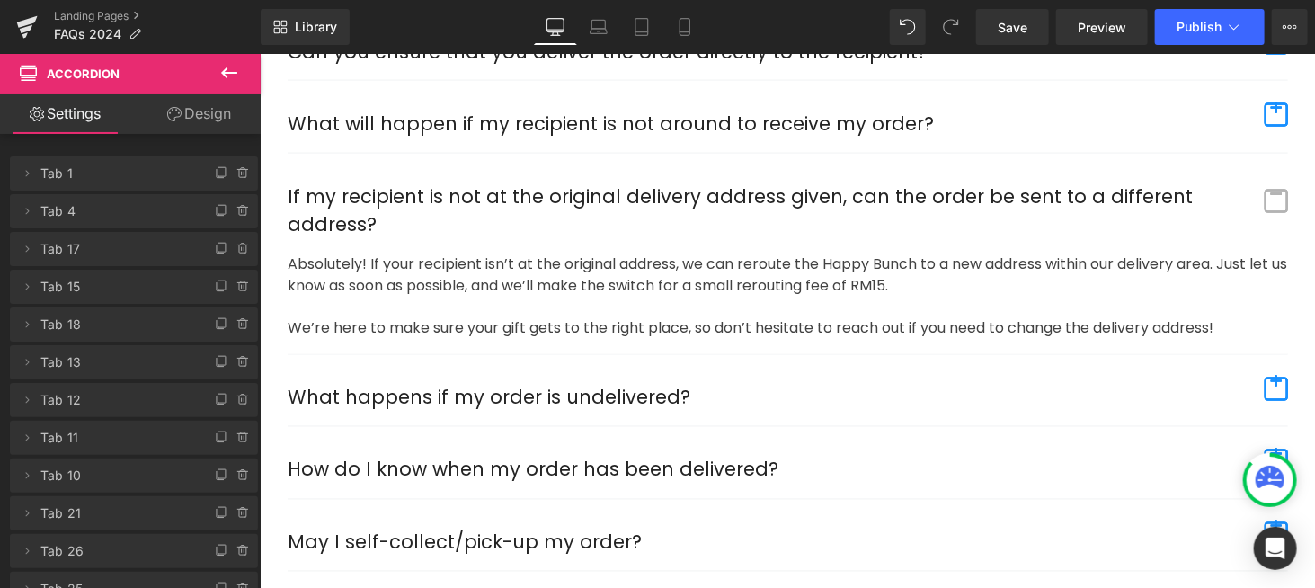
click at [1273, 377] on span "button" at bounding box center [1275, 388] width 23 height 23
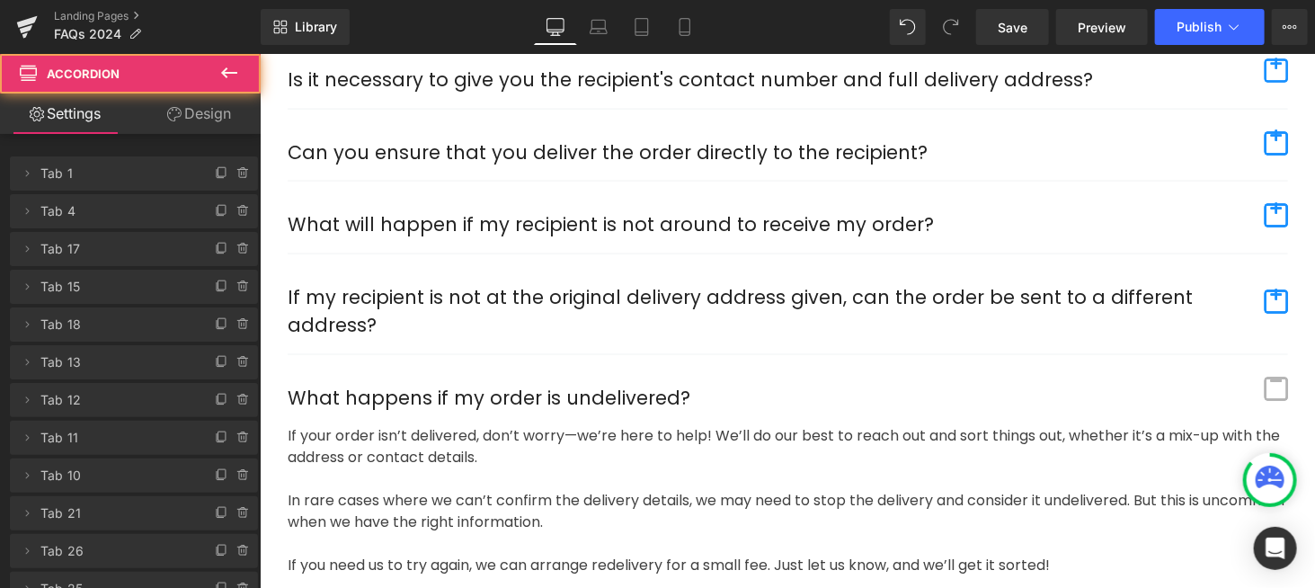
scroll to position [1359, 0]
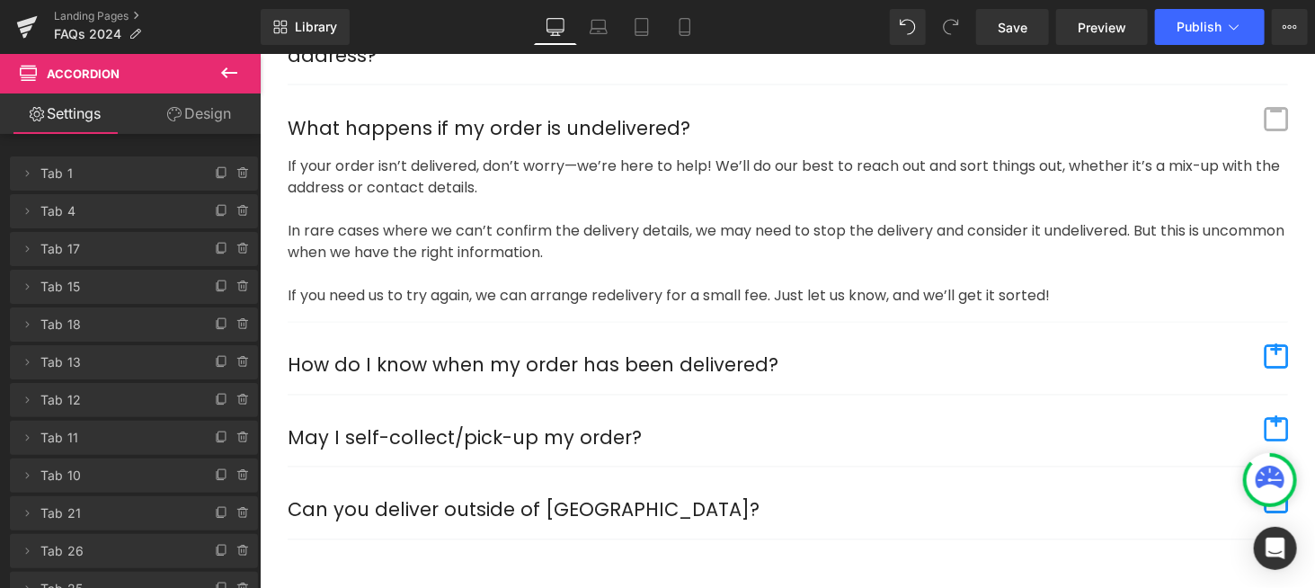
click at [1270, 346] on span "button" at bounding box center [1275, 355] width 23 height 23
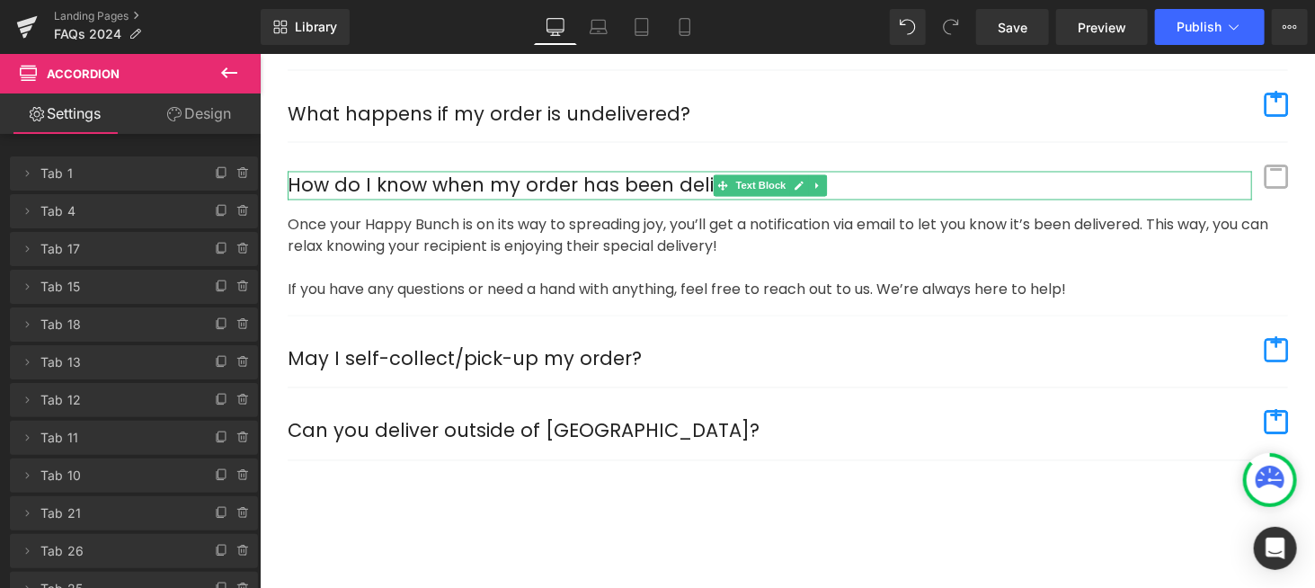
scroll to position [1553, 0]
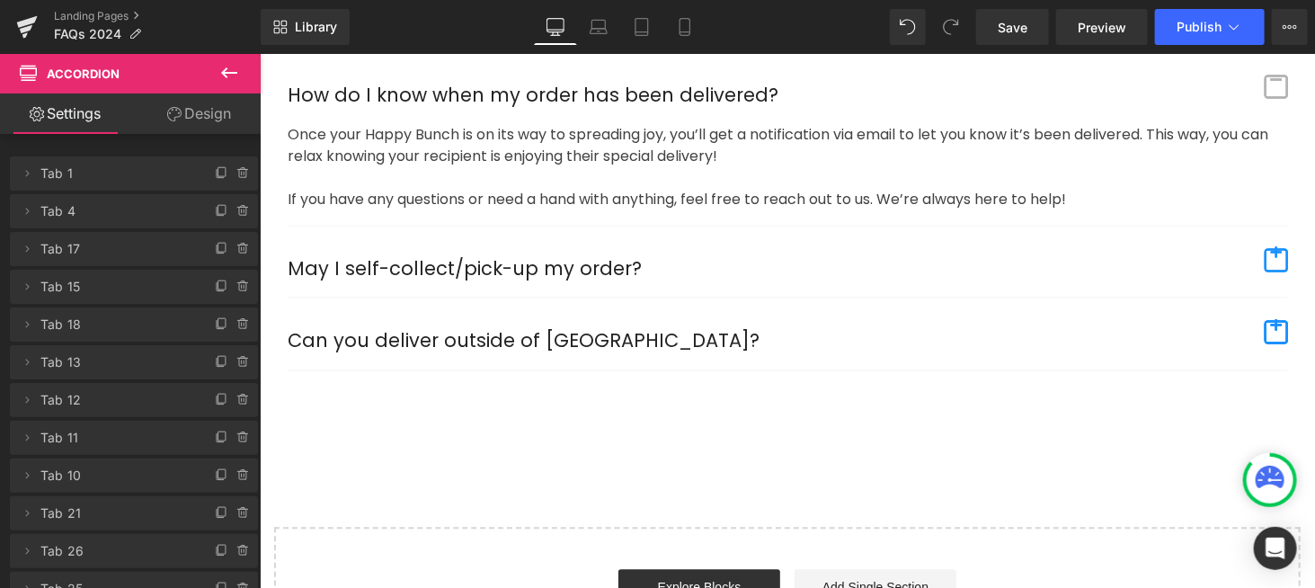
click at [1272, 251] on span "button" at bounding box center [1275, 259] width 23 height 23
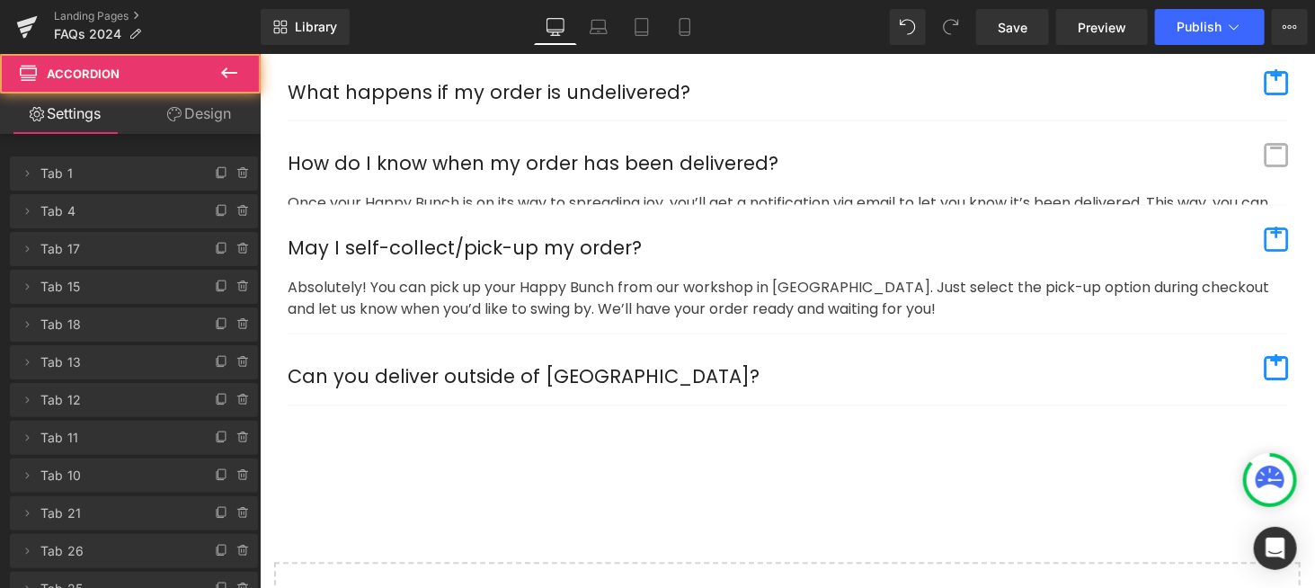
scroll to position [1452, 0]
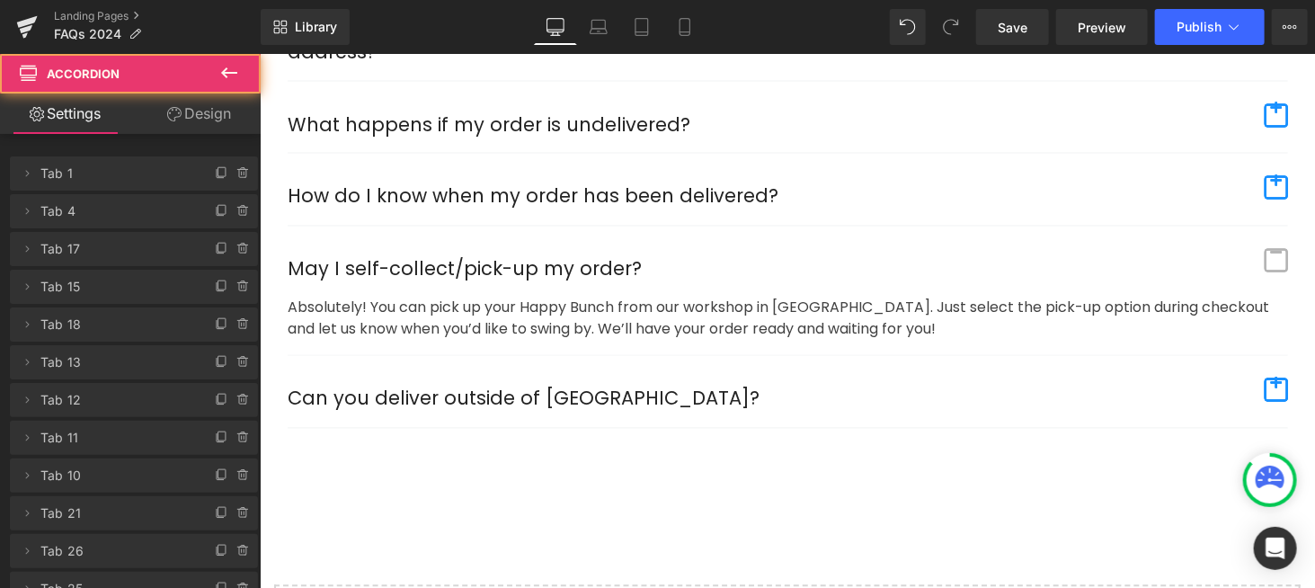
click at [1272, 377] on span "button" at bounding box center [1275, 388] width 23 height 23
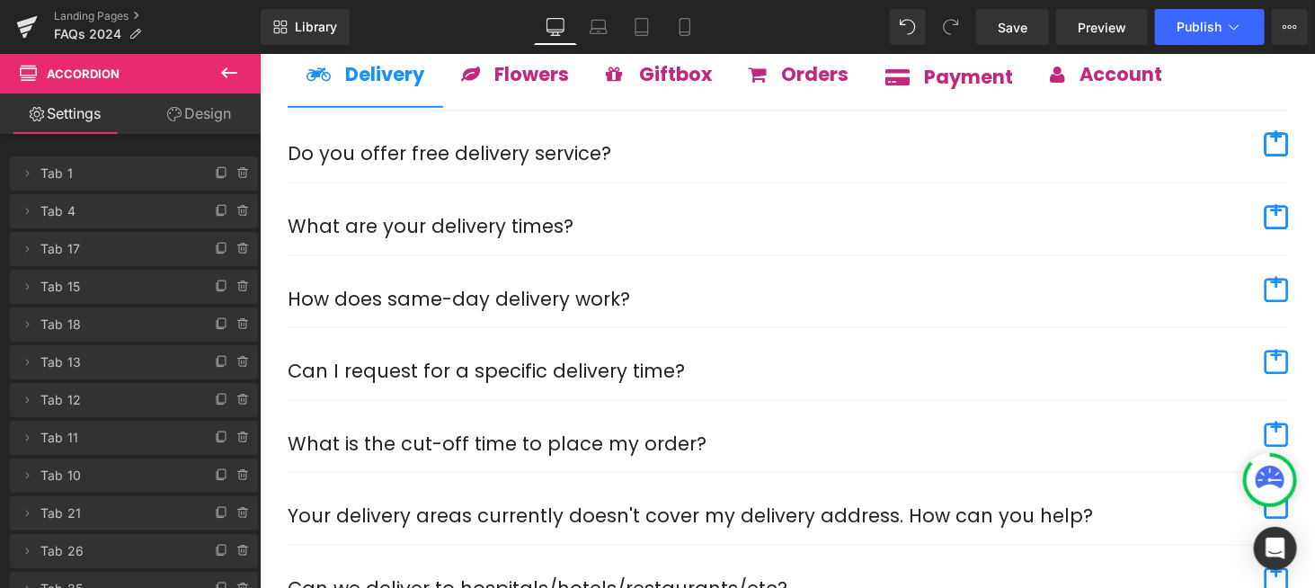
scroll to position [496, 0]
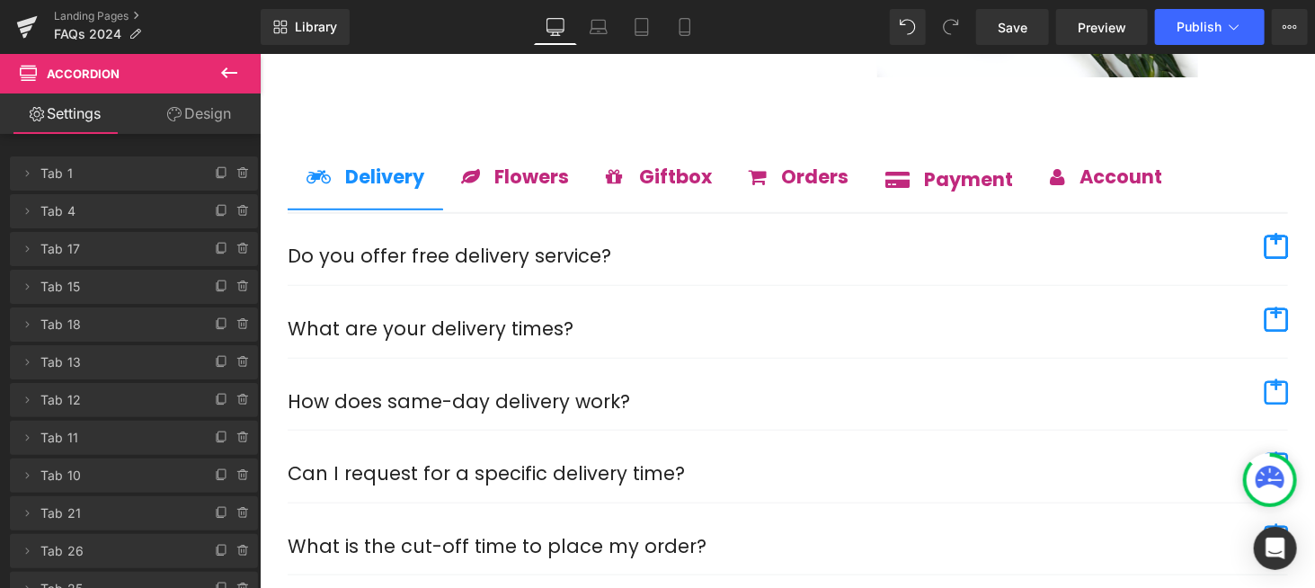
click at [794, 170] on span "Button" at bounding box center [797, 181] width 40 height 22
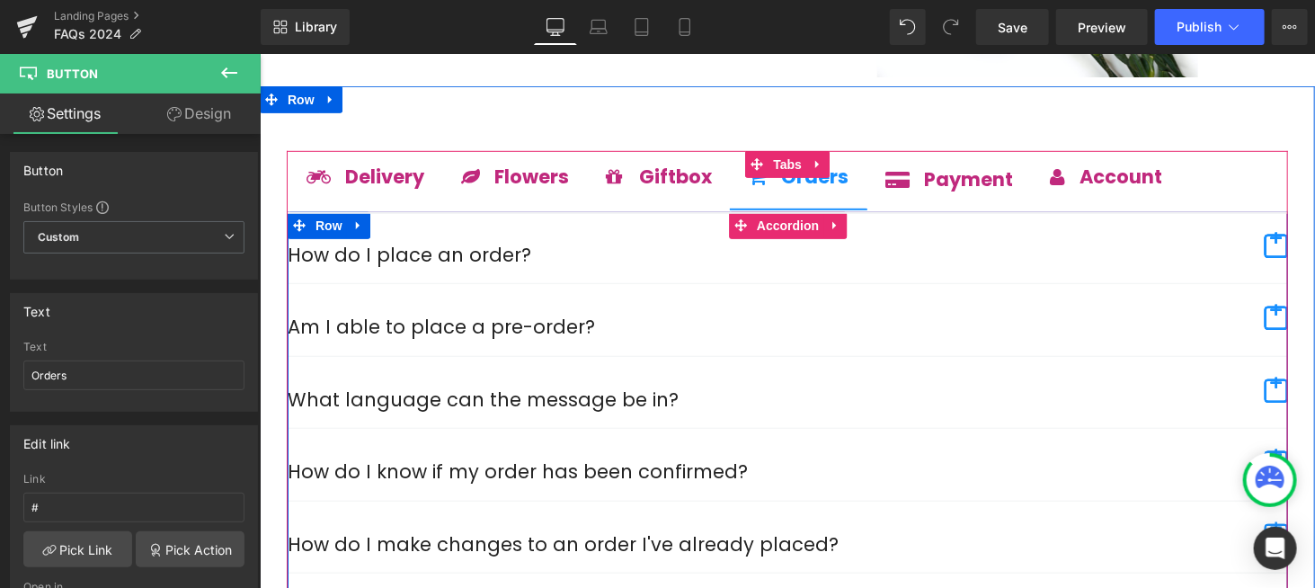
click at [1267, 243] on span "button" at bounding box center [1275, 245] width 23 height 23
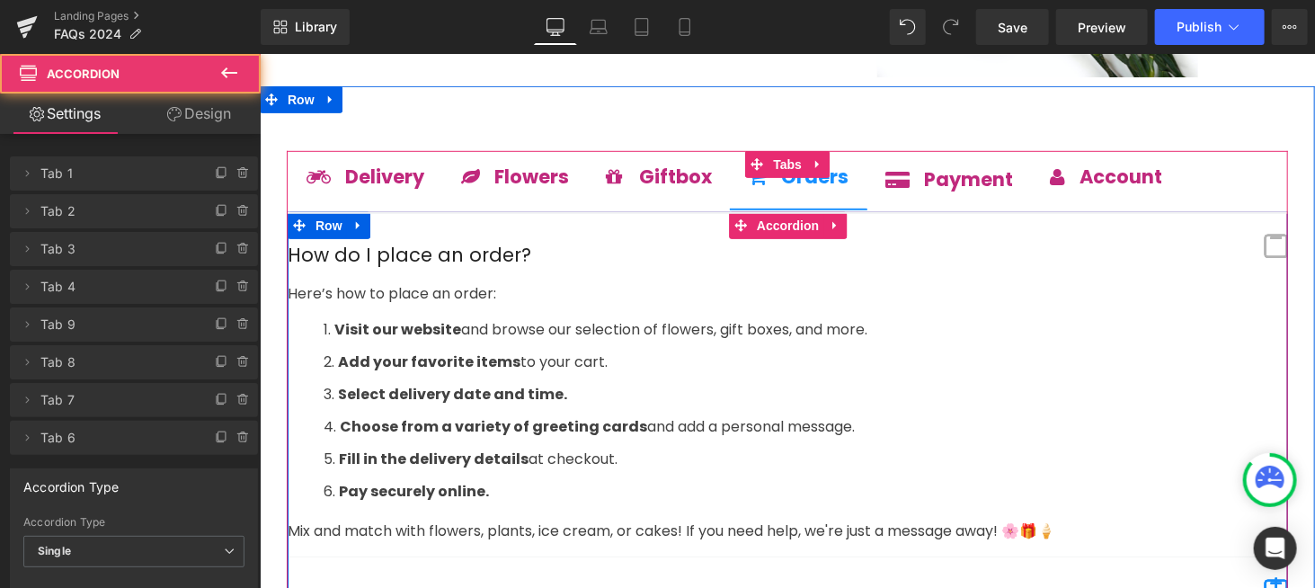
click at [1265, 241] on span "button" at bounding box center [1275, 245] width 23 height 23
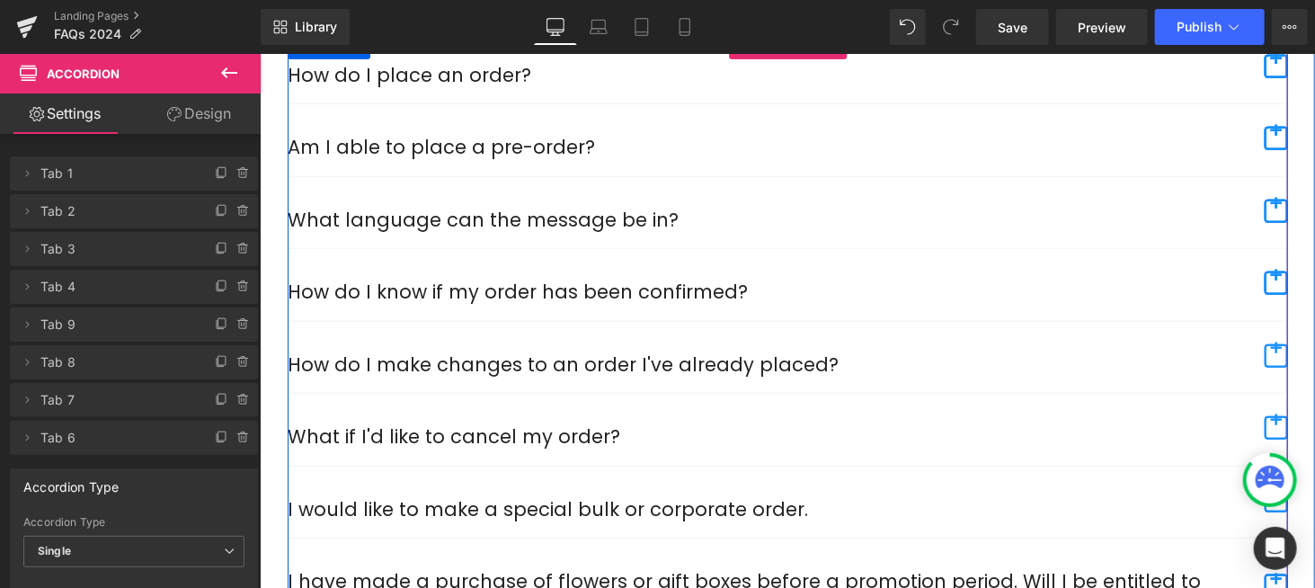
scroll to position [766, 0]
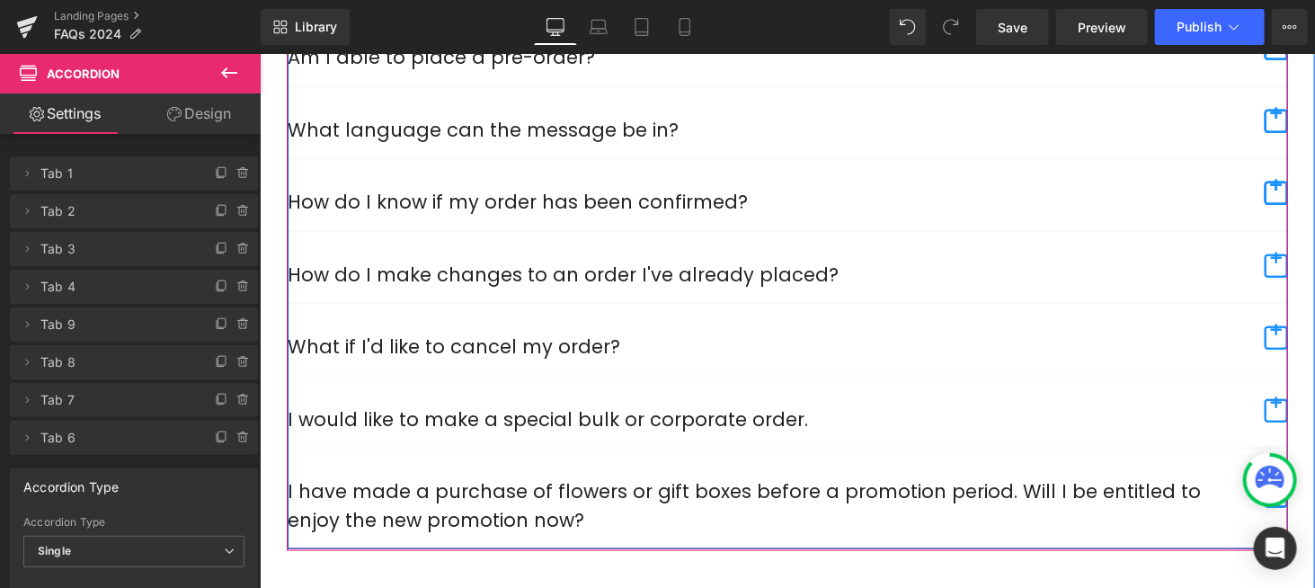
click at [1271, 325] on span "button" at bounding box center [1275, 336] width 23 height 23
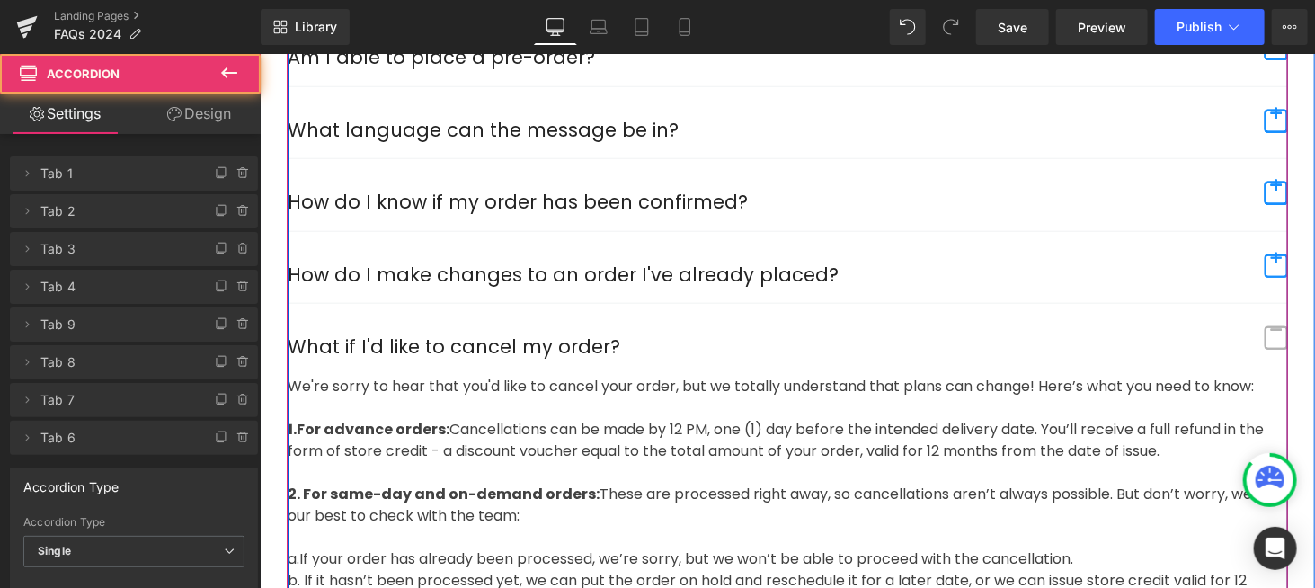
click at [1271, 325] on span "button" at bounding box center [1275, 336] width 23 height 23
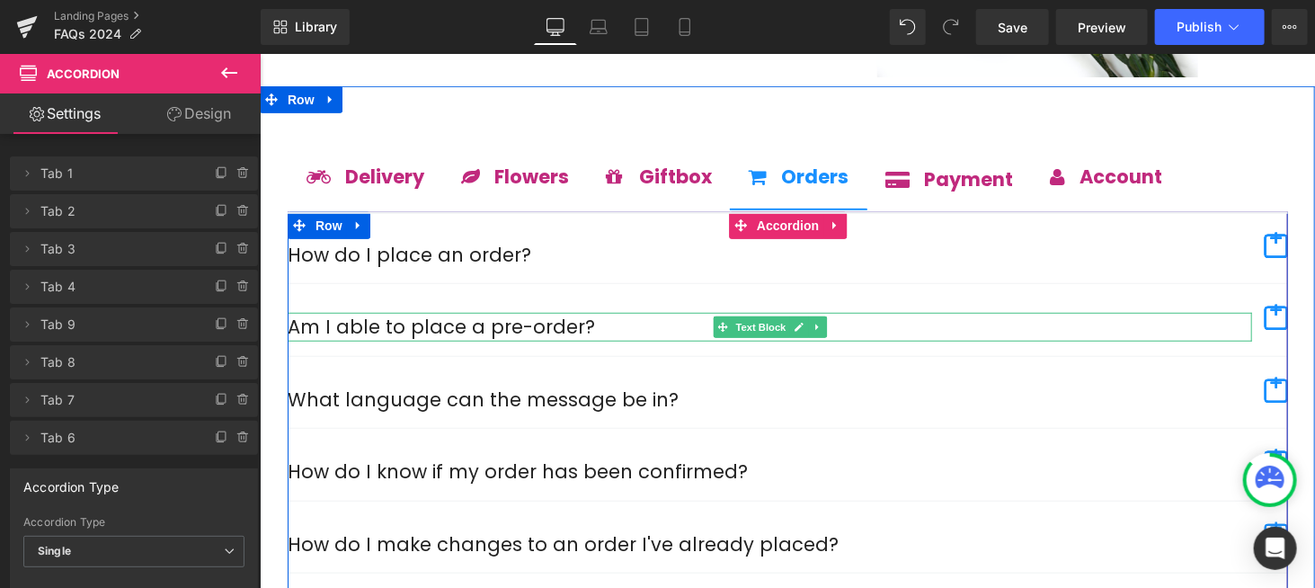
scroll to position [406, 0]
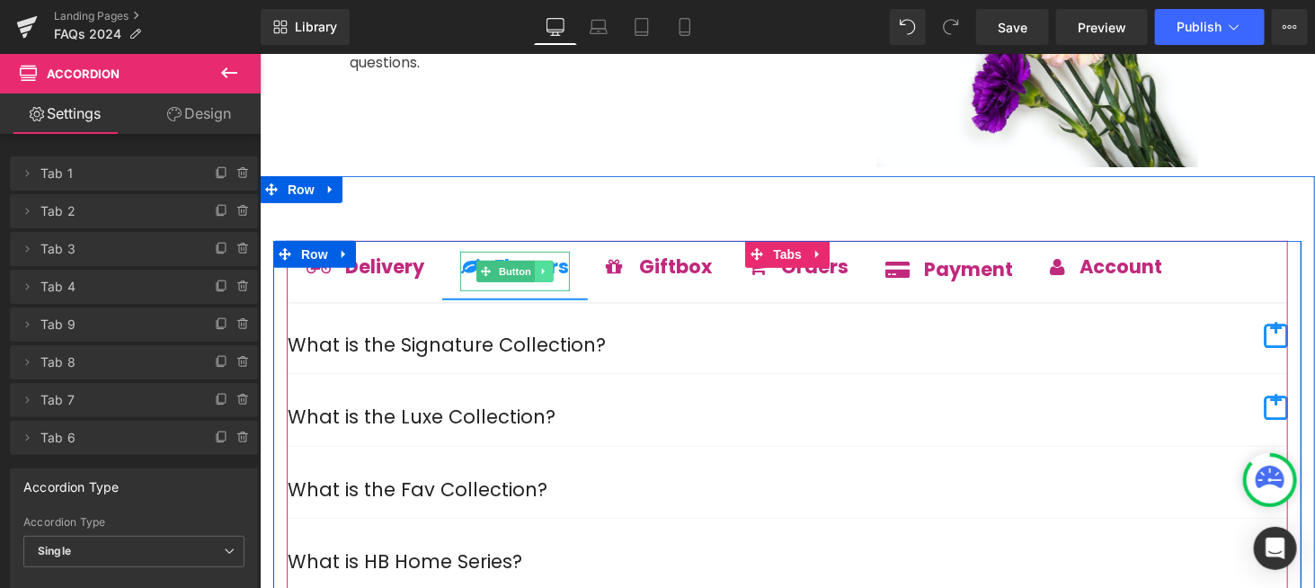
click at [534, 260] on link at bounding box center [543, 271] width 19 height 22
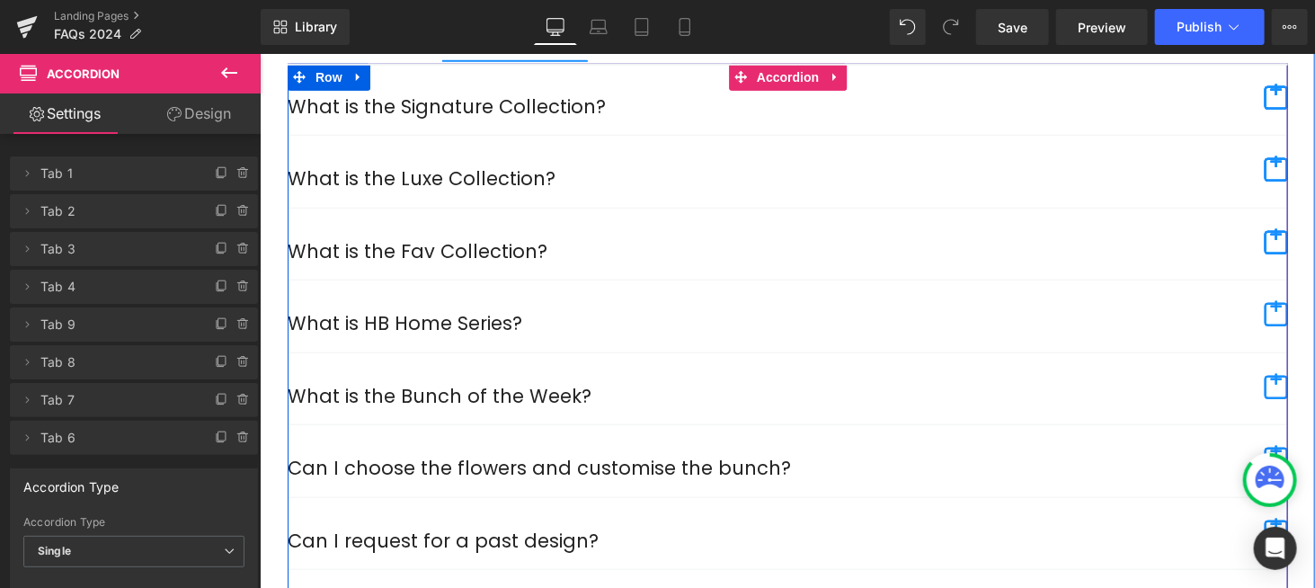
scroll to position [496, 0]
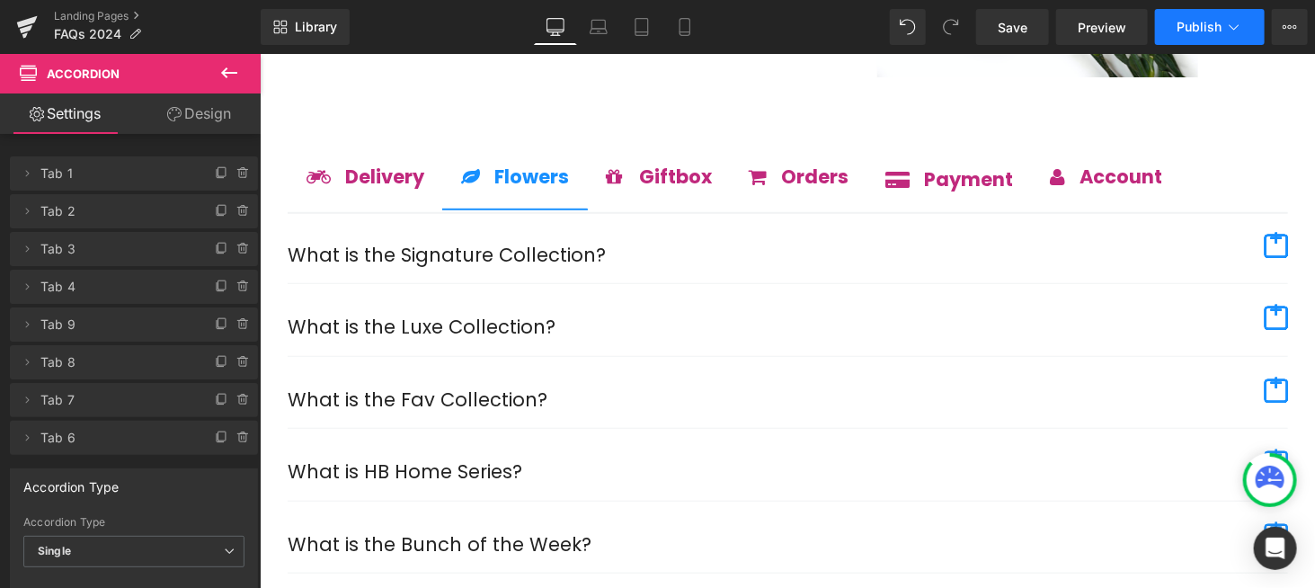
click at [1191, 22] on span "Publish" at bounding box center [1198, 27] width 45 height 14
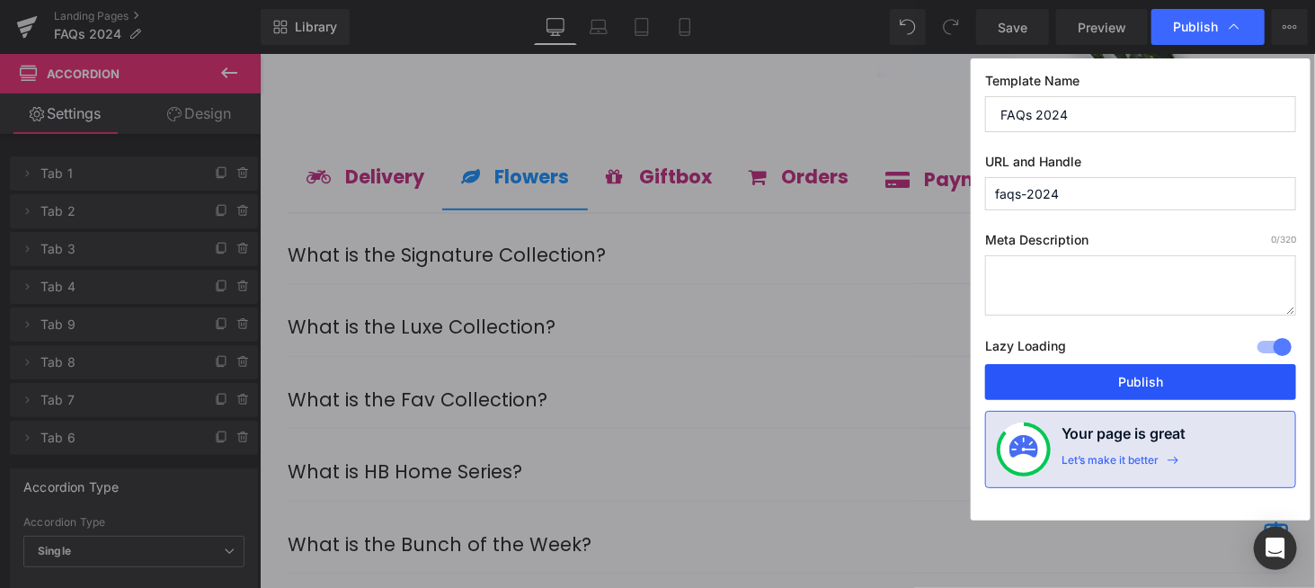
click at [1155, 383] on button "Publish" at bounding box center [1140, 382] width 311 height 36
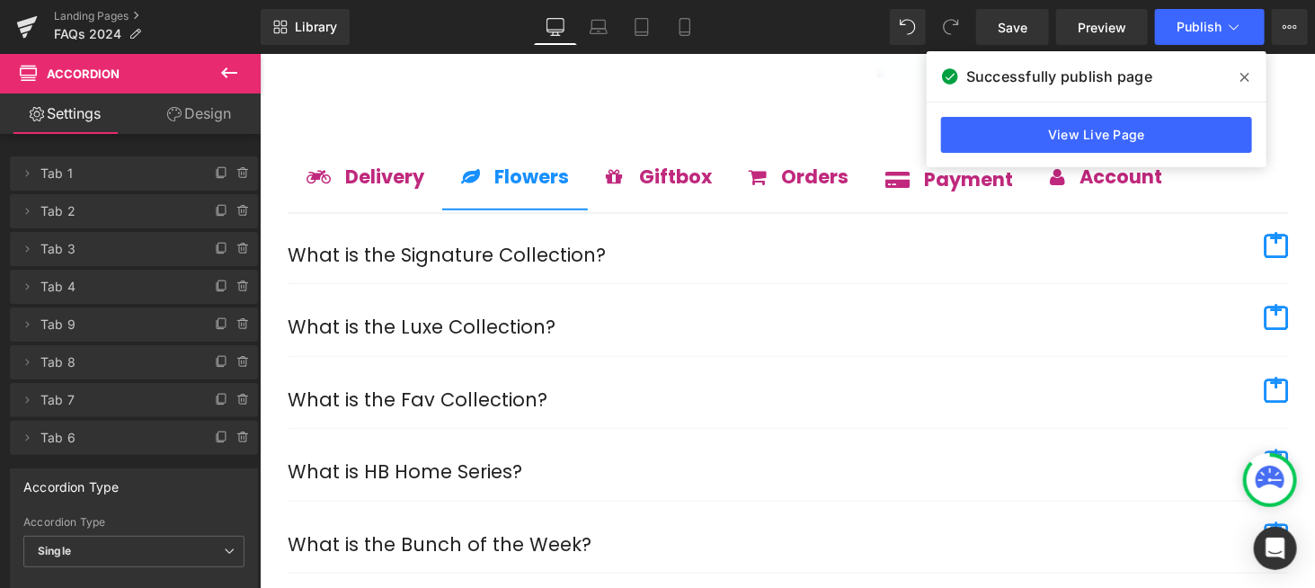
click at [1241, 76] on icon at bounding box center [1244, 77] width 9 height 14
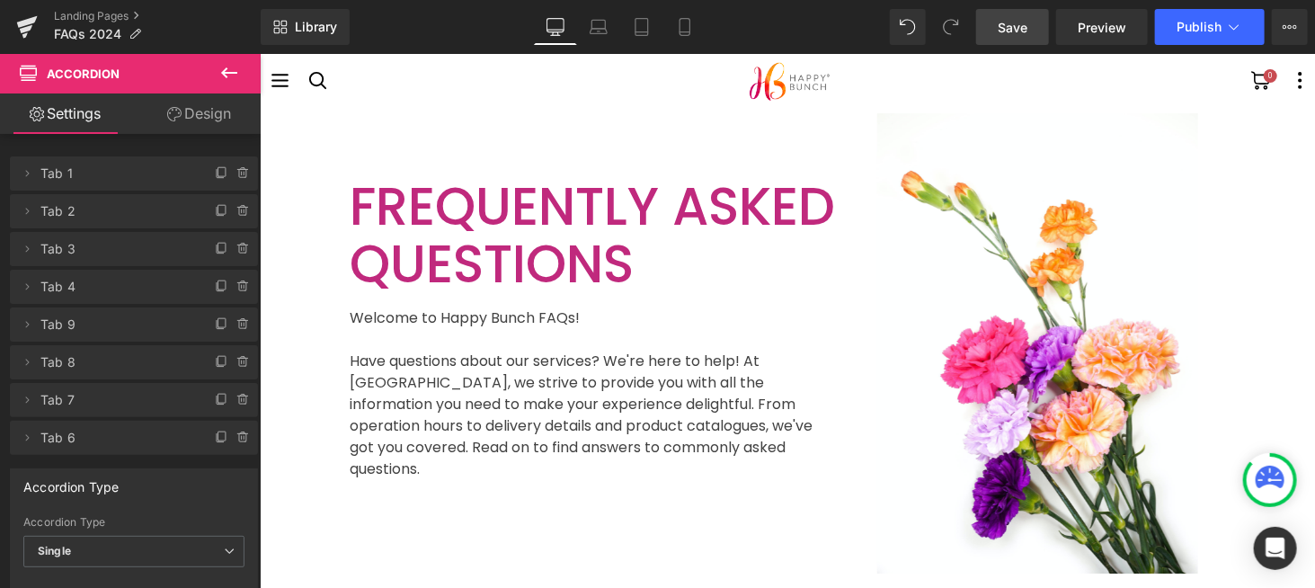
click at [1025, 40] on link "Save" at bounding box center [1012, 27] width 73 height 36
click at [28, 18] on icon at bounding box center [27, 26] width 22 height 45
